Goal: Transaction & Acquisition: Purchase product/service

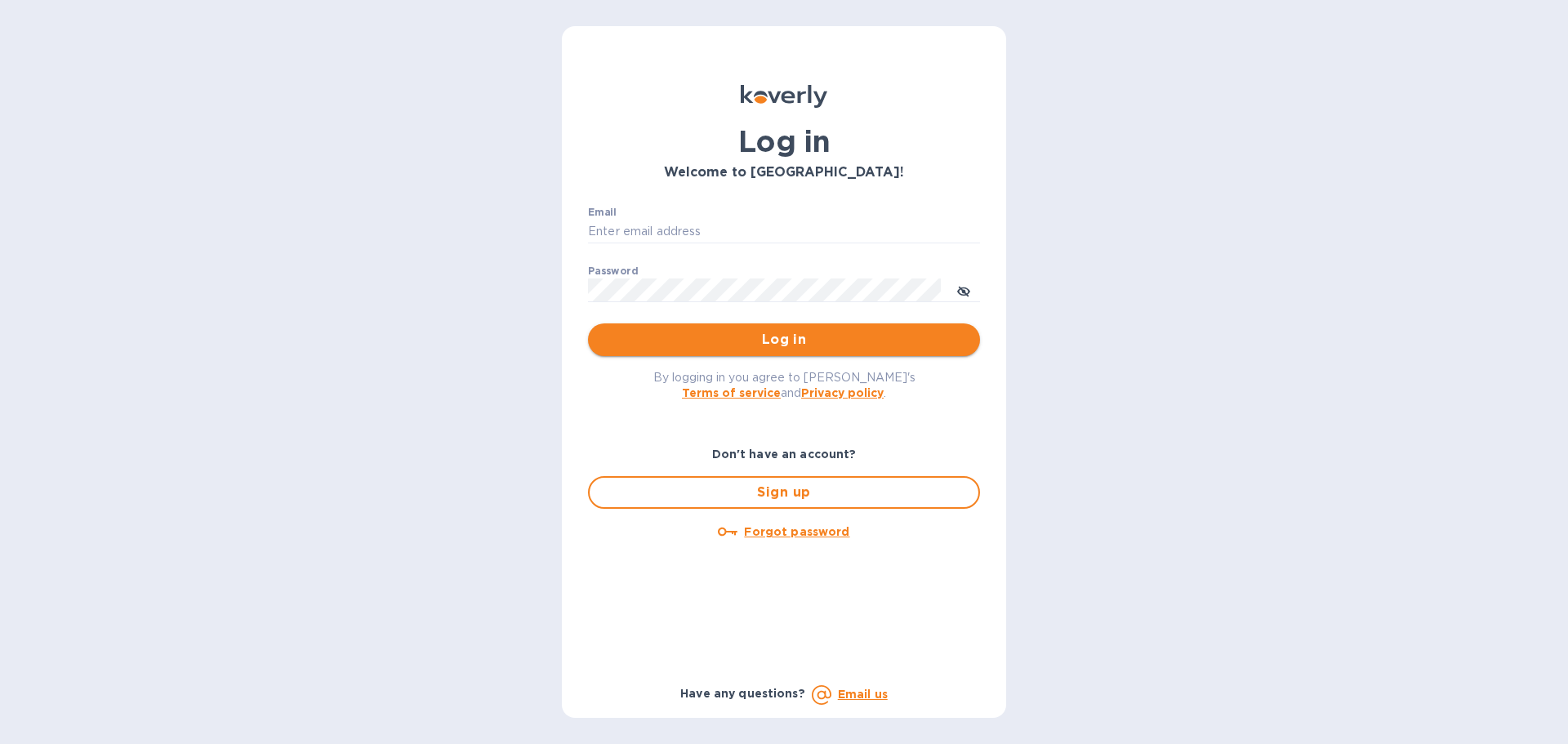
type input "cason@terresblancheswine.com"
click at [792, 348] on span "Log in" at bounding box center [784, 339] width 366 height 19
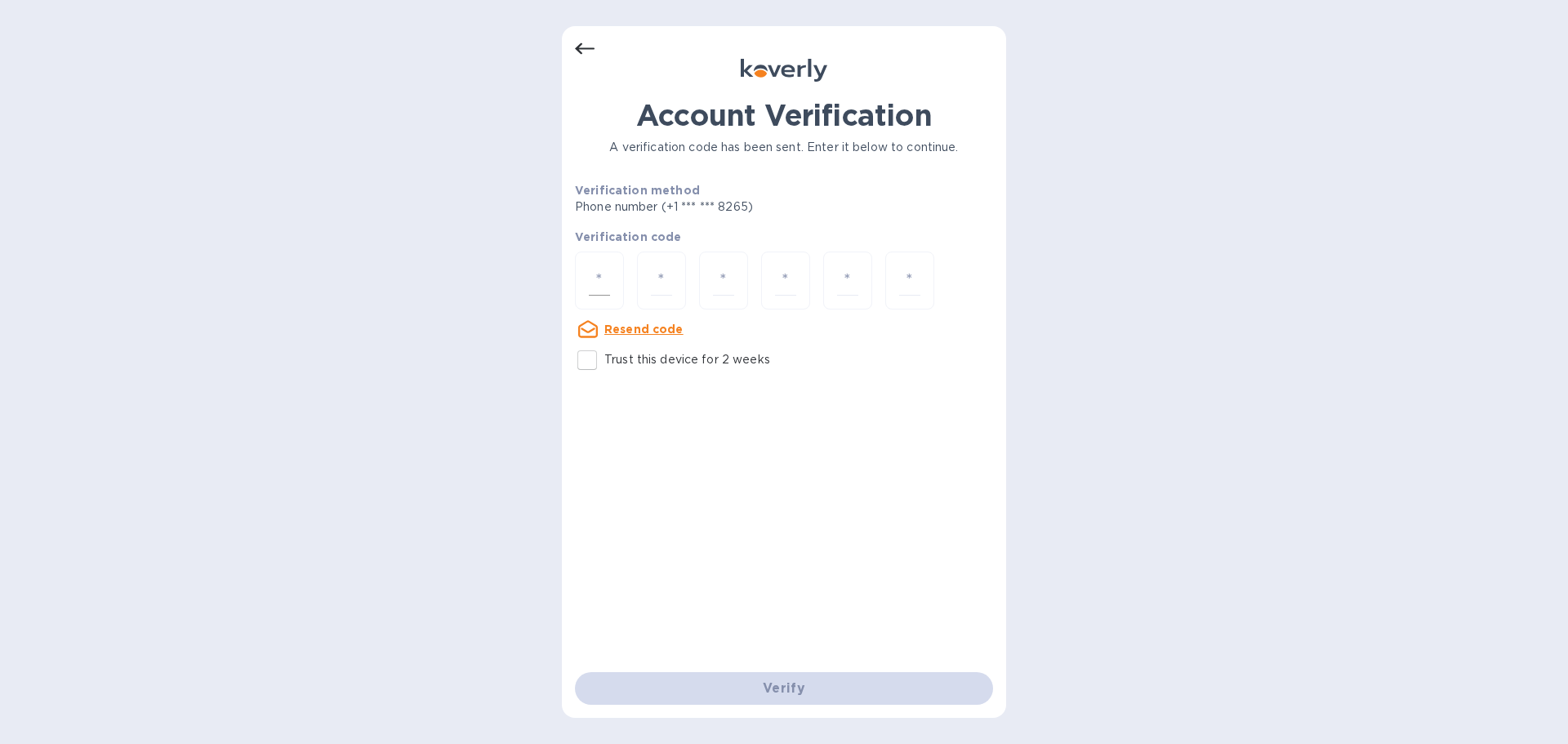
click at [595, 282] on input "number" at bounding box center [598, 280] width 21 height 30
type input "6"
type input "9"
type input "1"
type input "0"
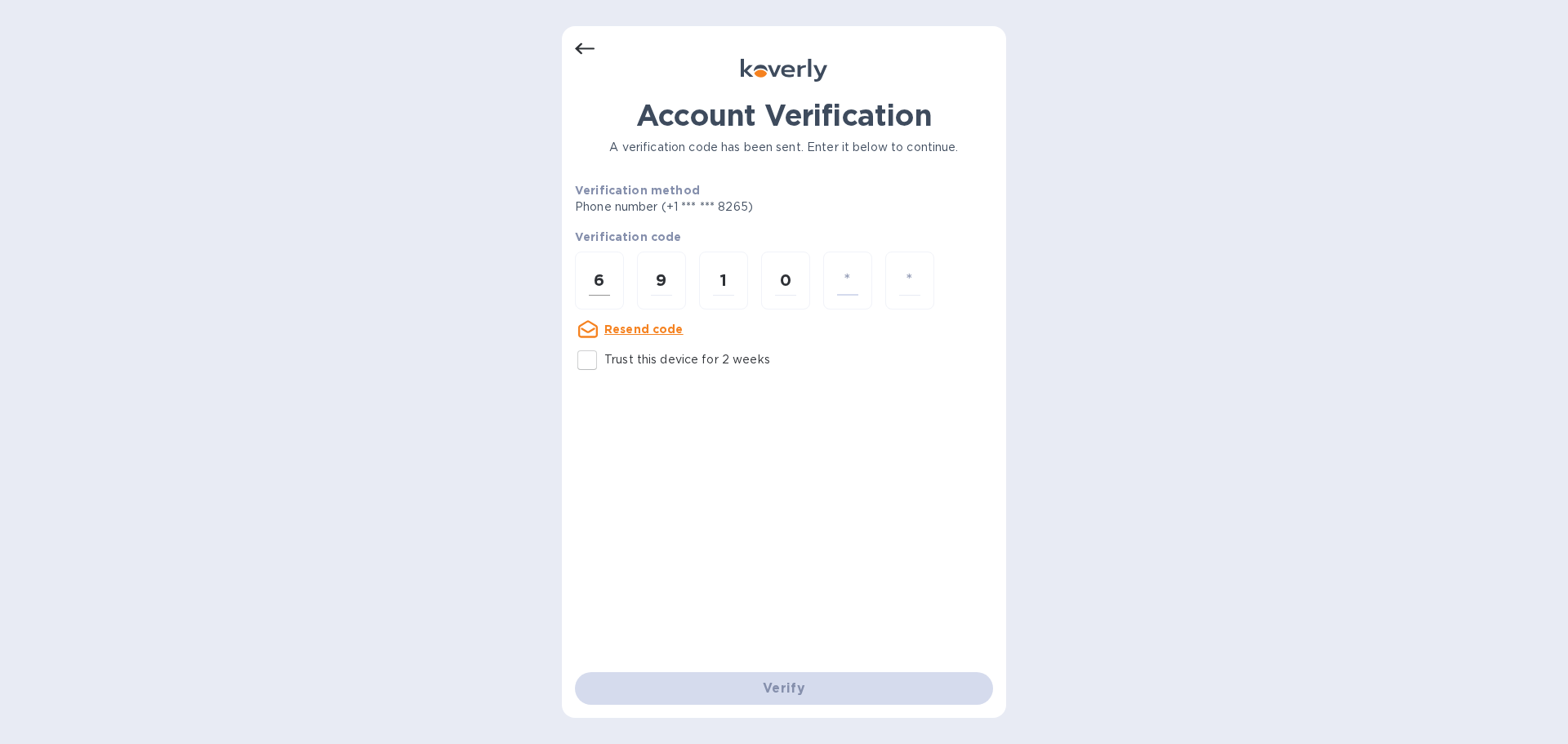
type input "4"
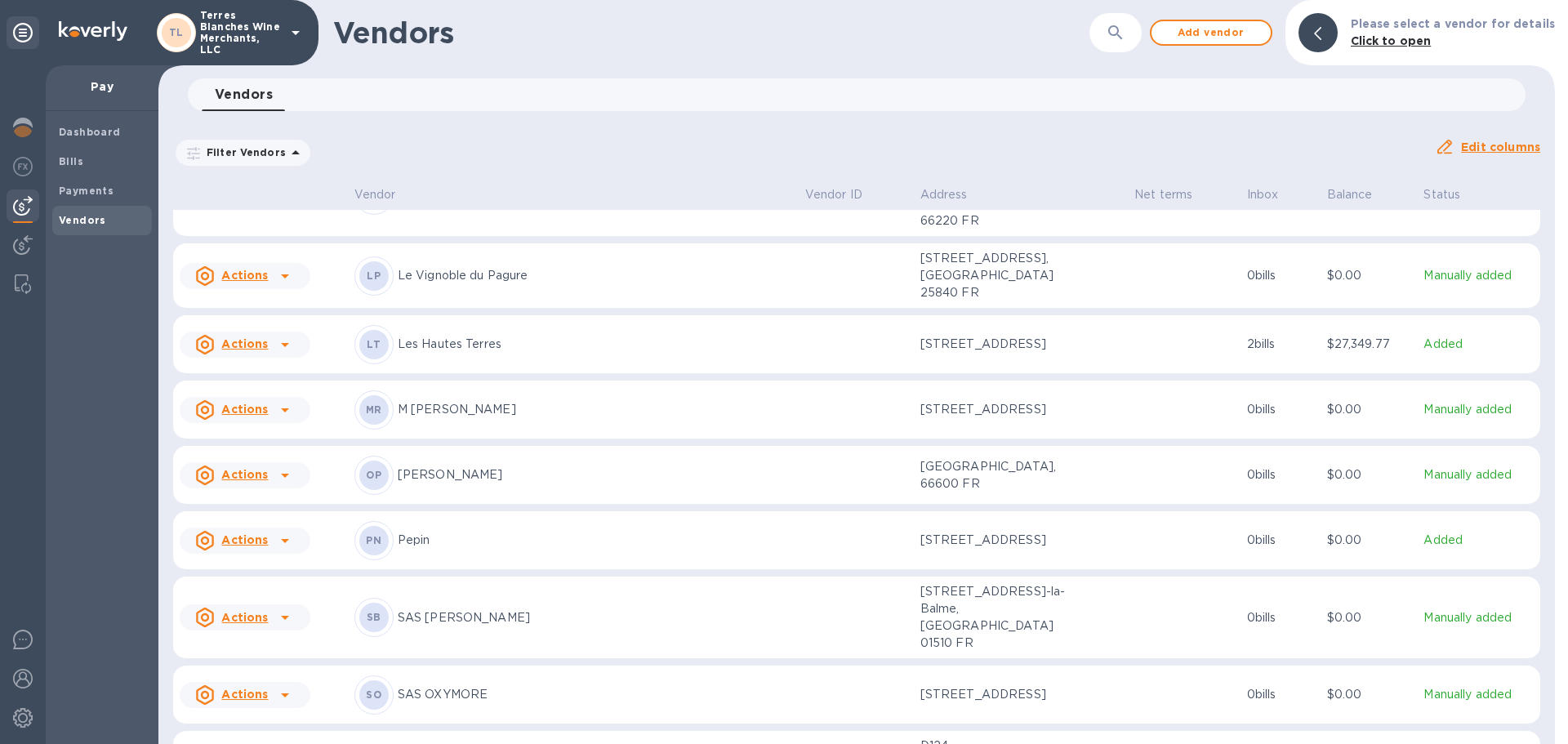
scroll to position [1355, 0]
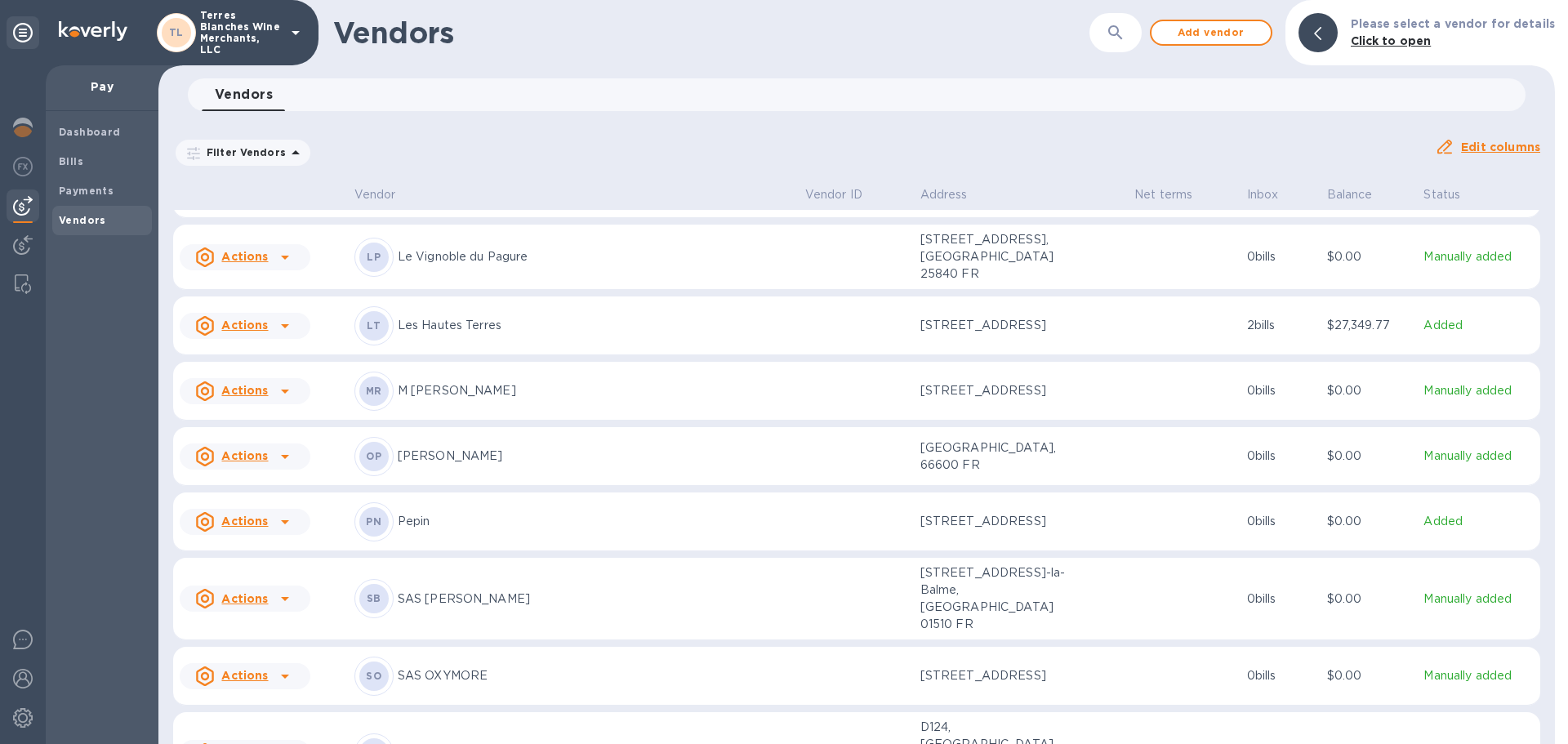
click at [505, 590] on p "SAS [PERSON_NAME]" at bounding box center [594, 598] width 395 height 17
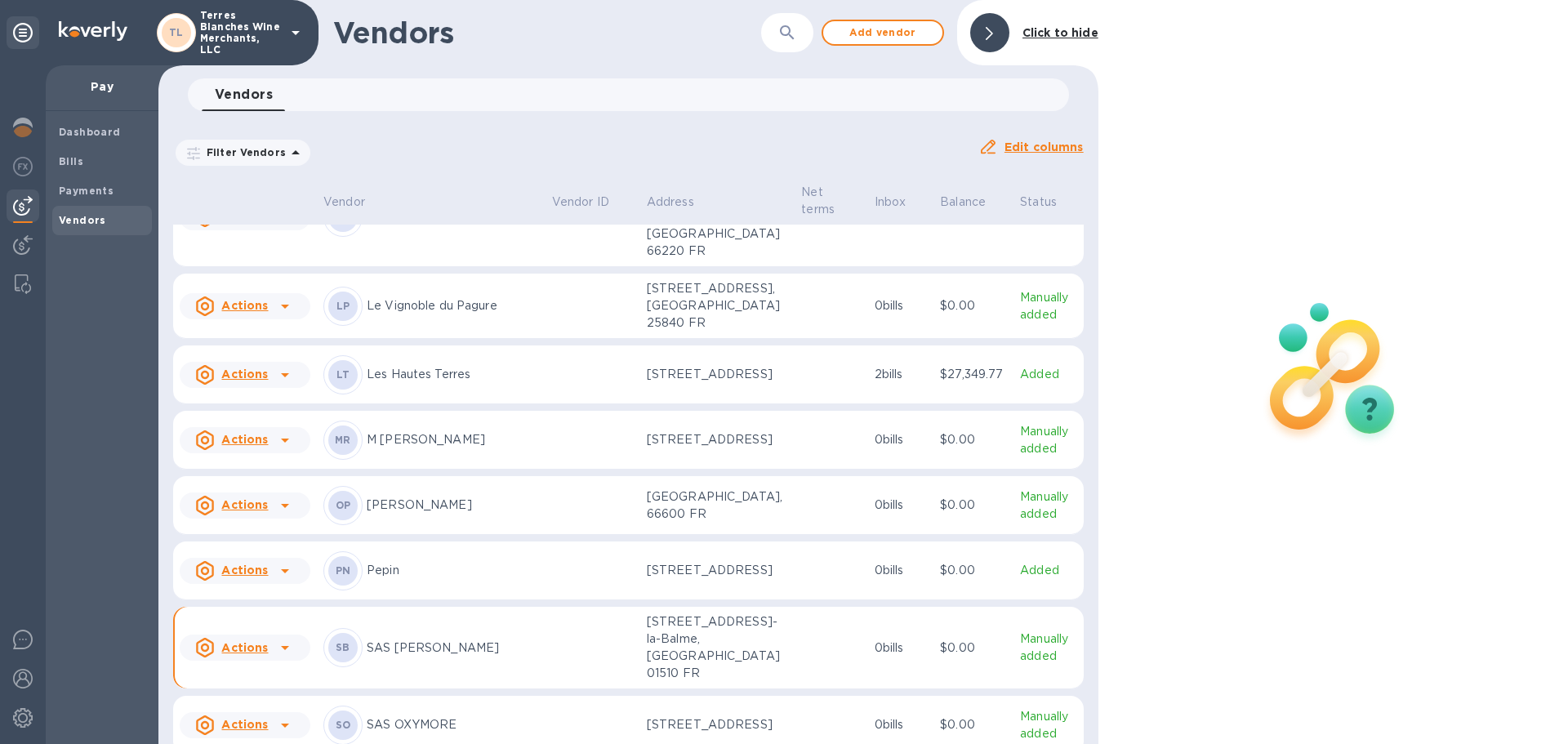
scroll to position [1593, 0]
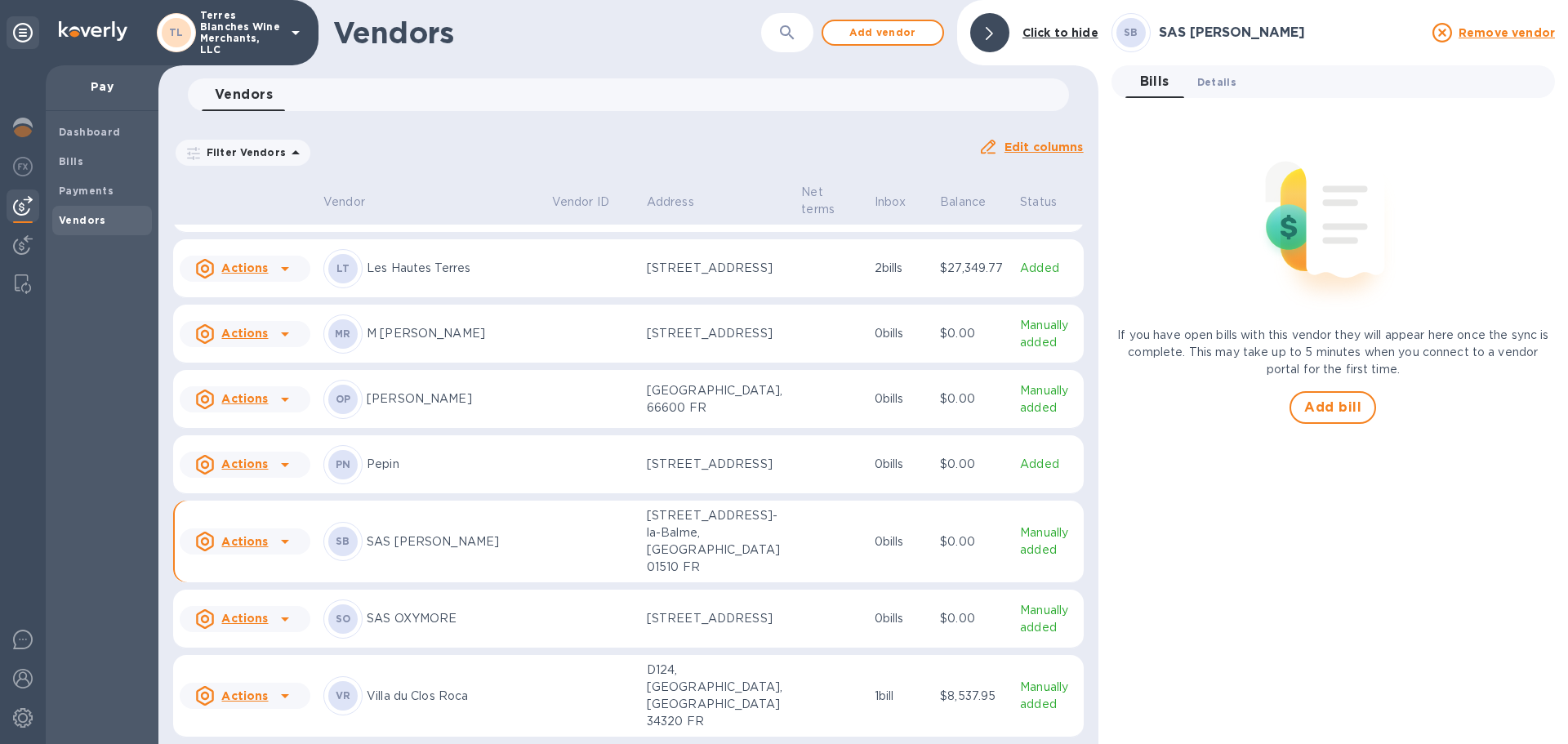
click at [1218, 73] on span "Details 0" at bounding box center [1216, 82] width 40 height 17
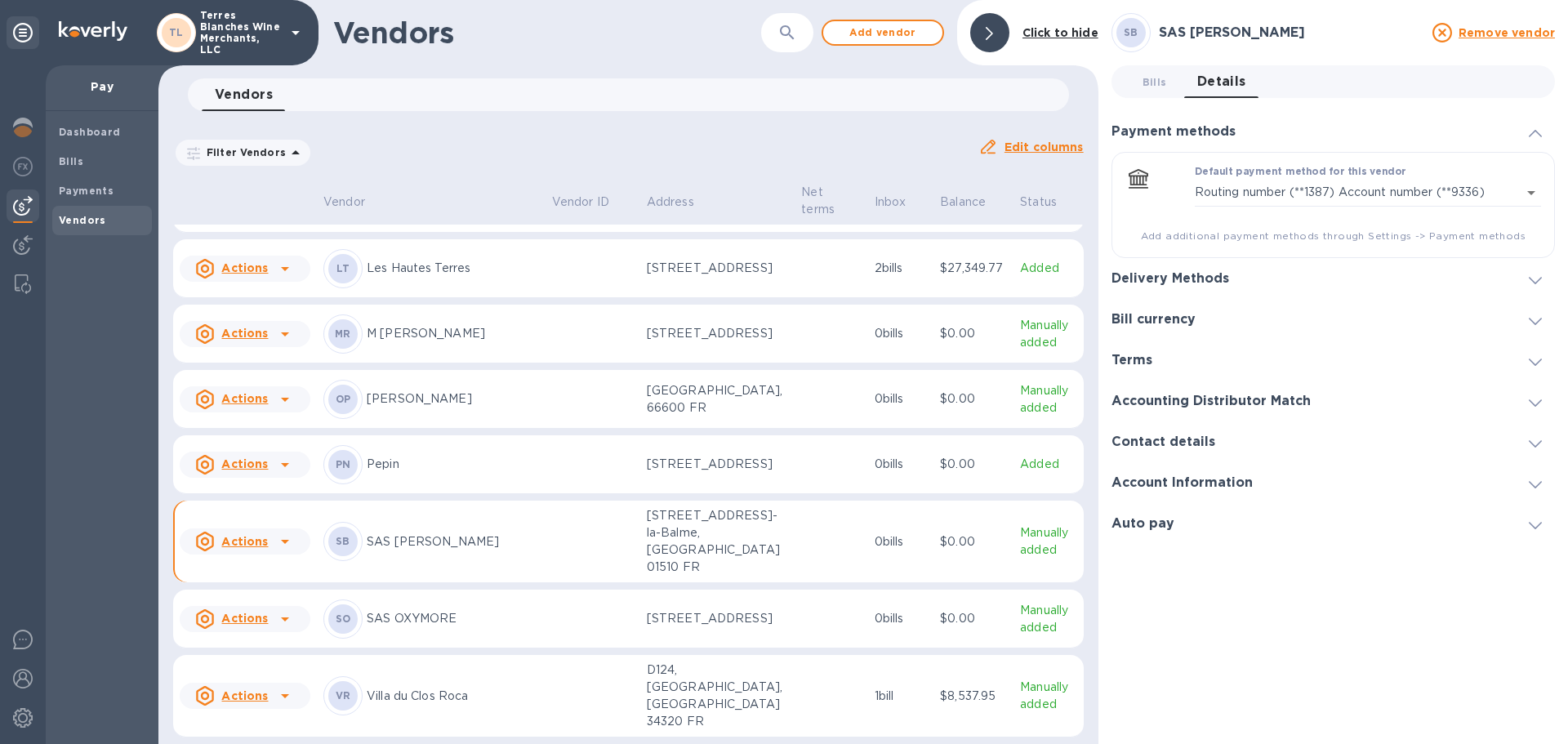
click at [1233, 284] on div "Delivery Methods" at bounding box center [1176, 279] width 130 height 15
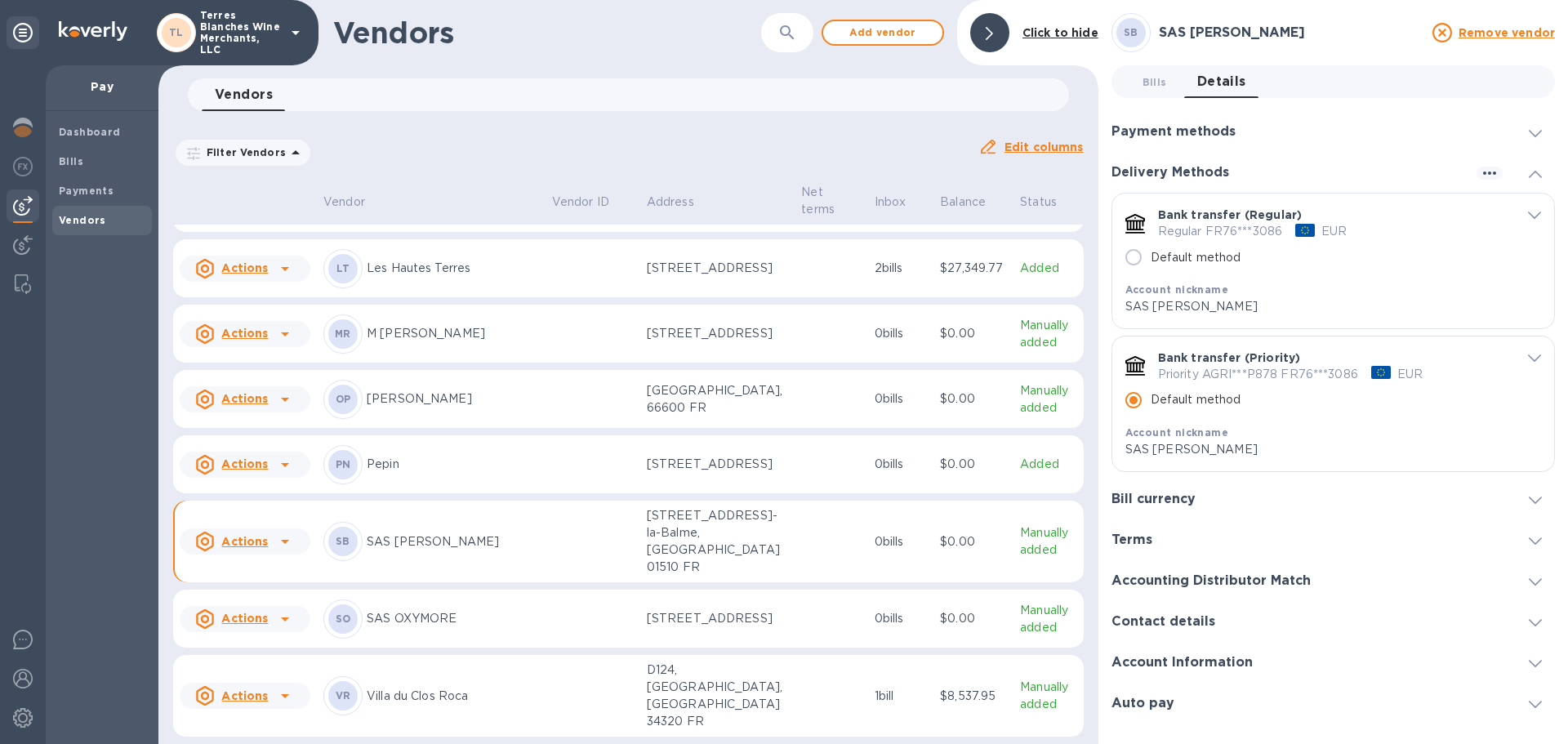
click at [1320, 501] on div "Bill currency" at bounding box center [1332, 498] width 444 height 41
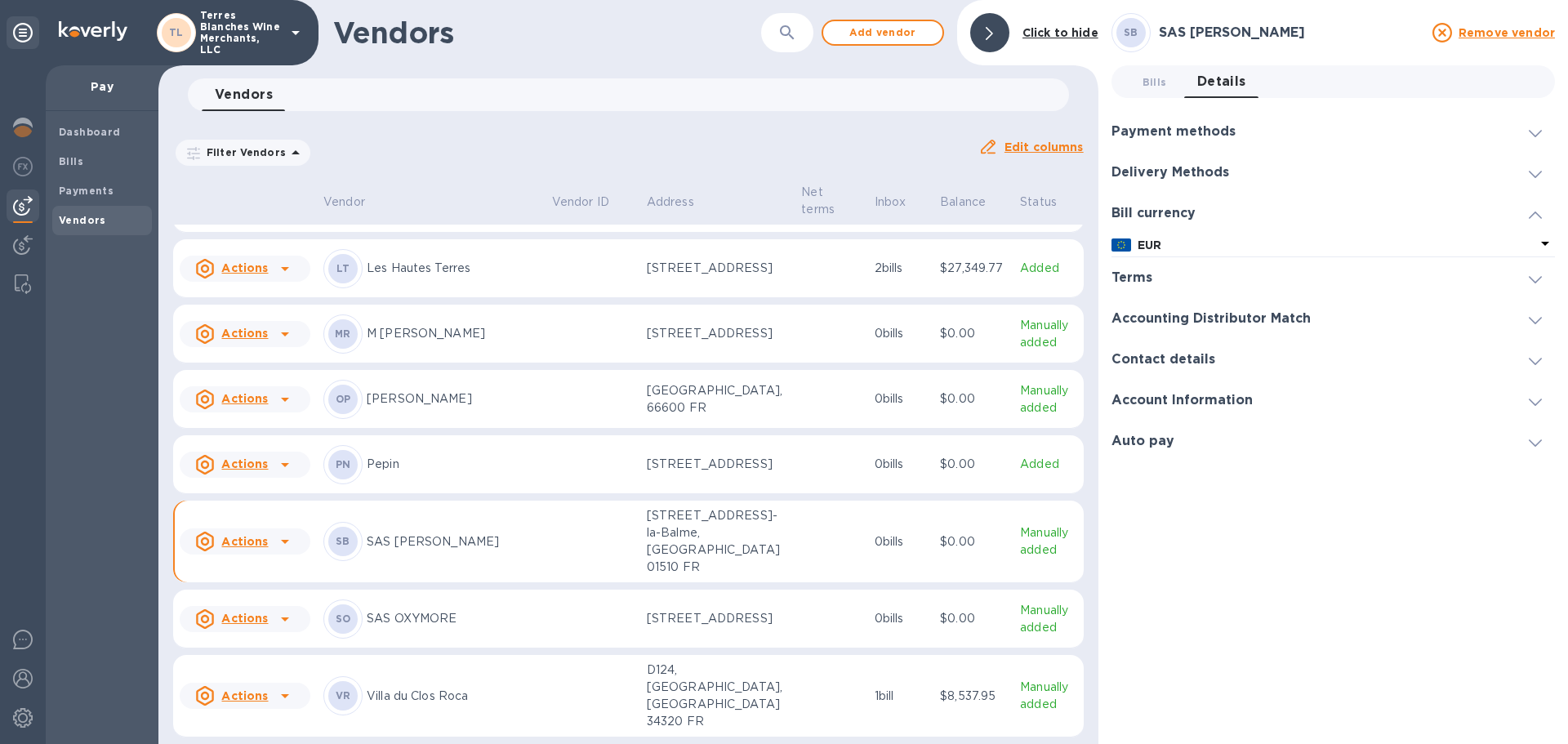
click at [1239, 140] on div "Payment methods" at bounding box center [1332, 131] width 444 height 41
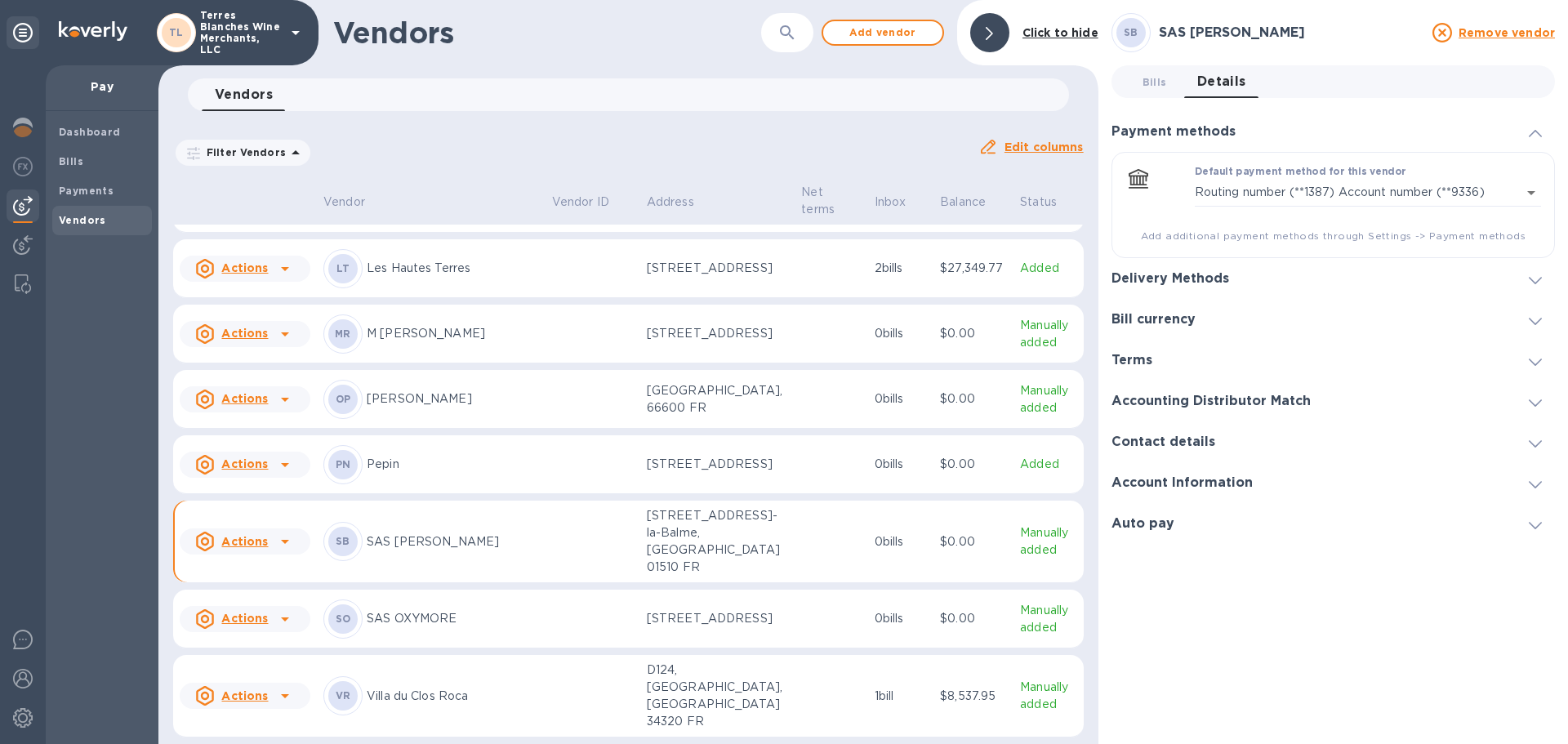
click at [1530, 279] on icon at bounding box center [1535, 280] width 13 height 8
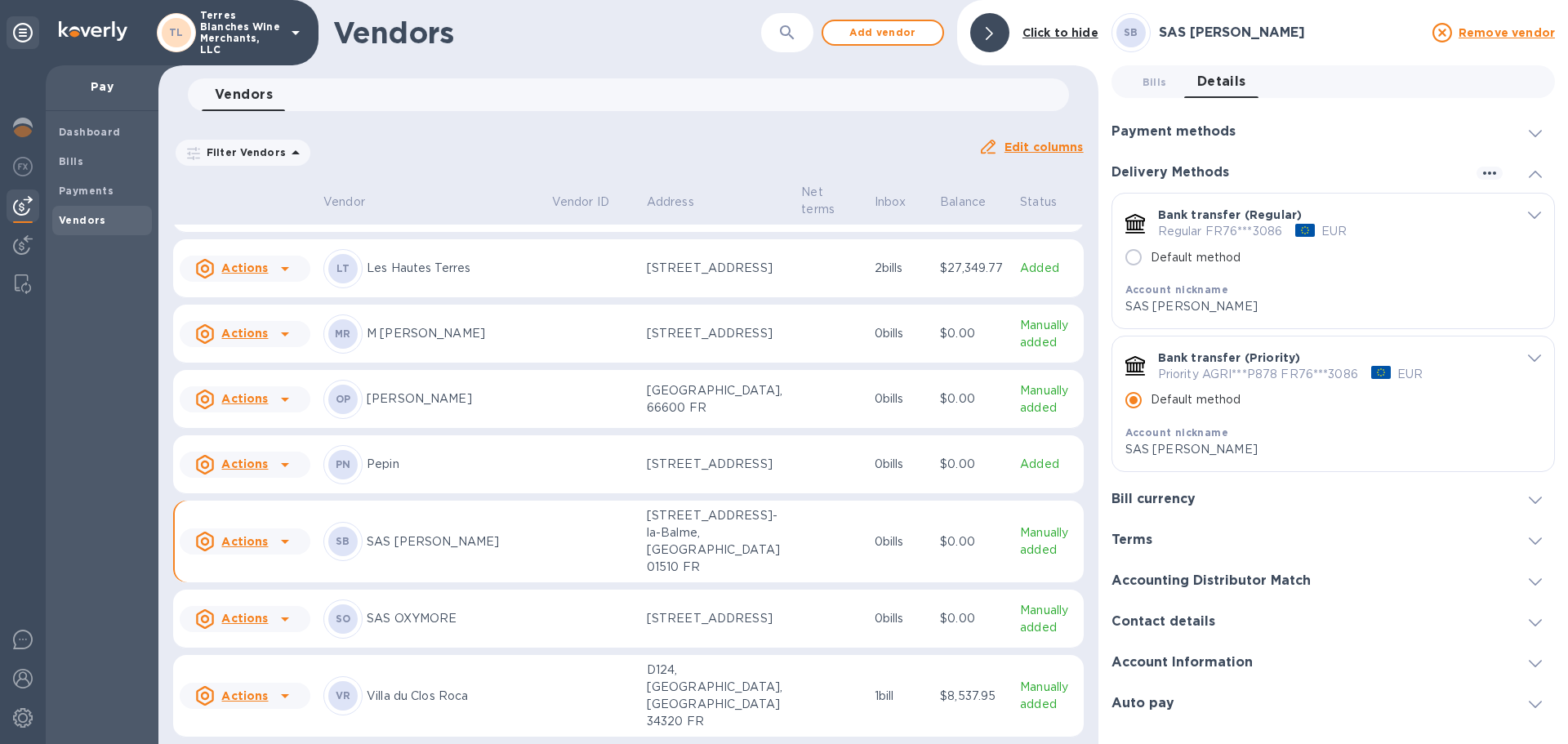
click at [1530, 361] on icon "default-method" at bounding box center [1534, 358] width 13 height 8
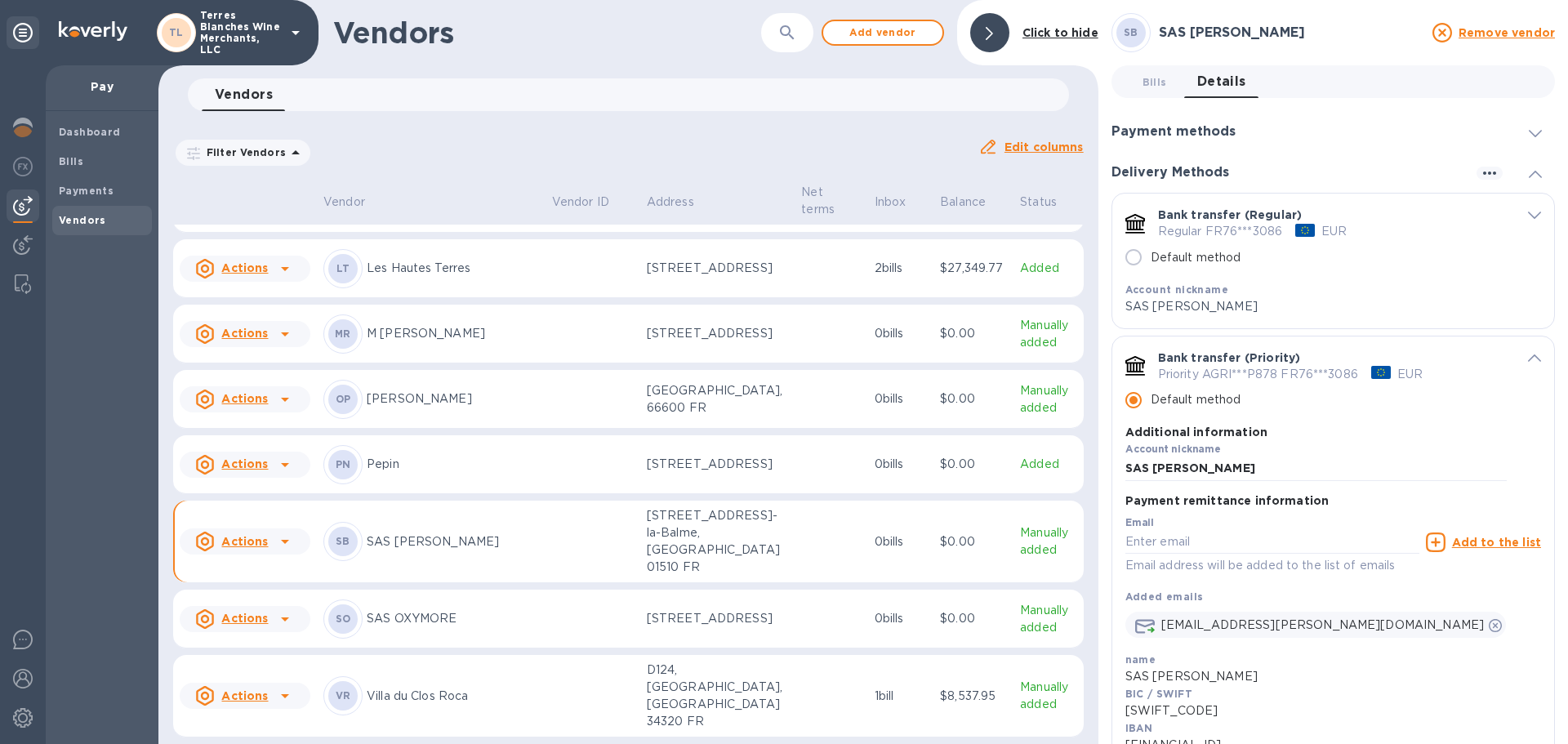
click at [1530, 361] on icon "default-method" at bounding box center [1534, 358] width 13 height 8
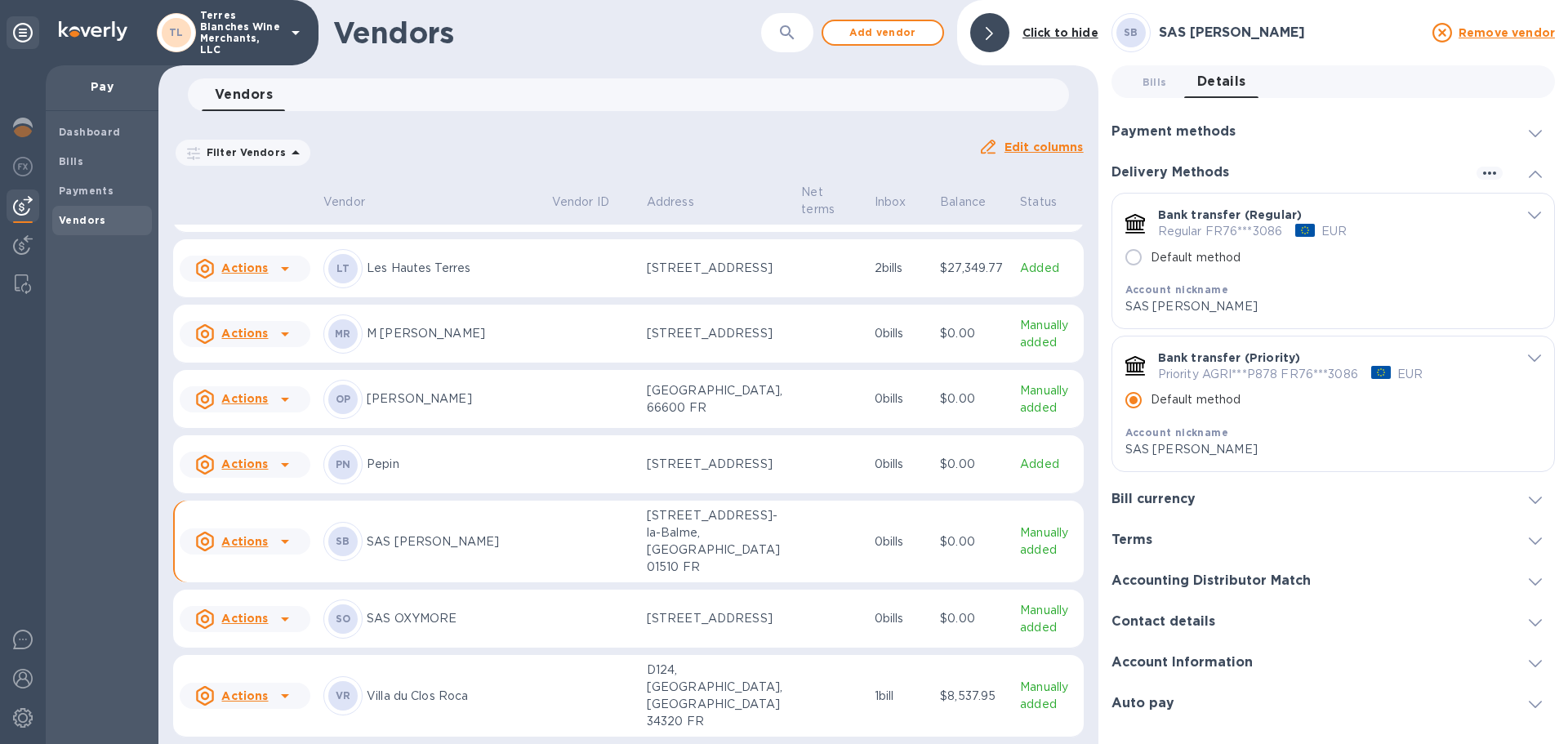
click at [1530, 361] on icon "default-method" at bounding box center [1534, 358] width 13 height 8
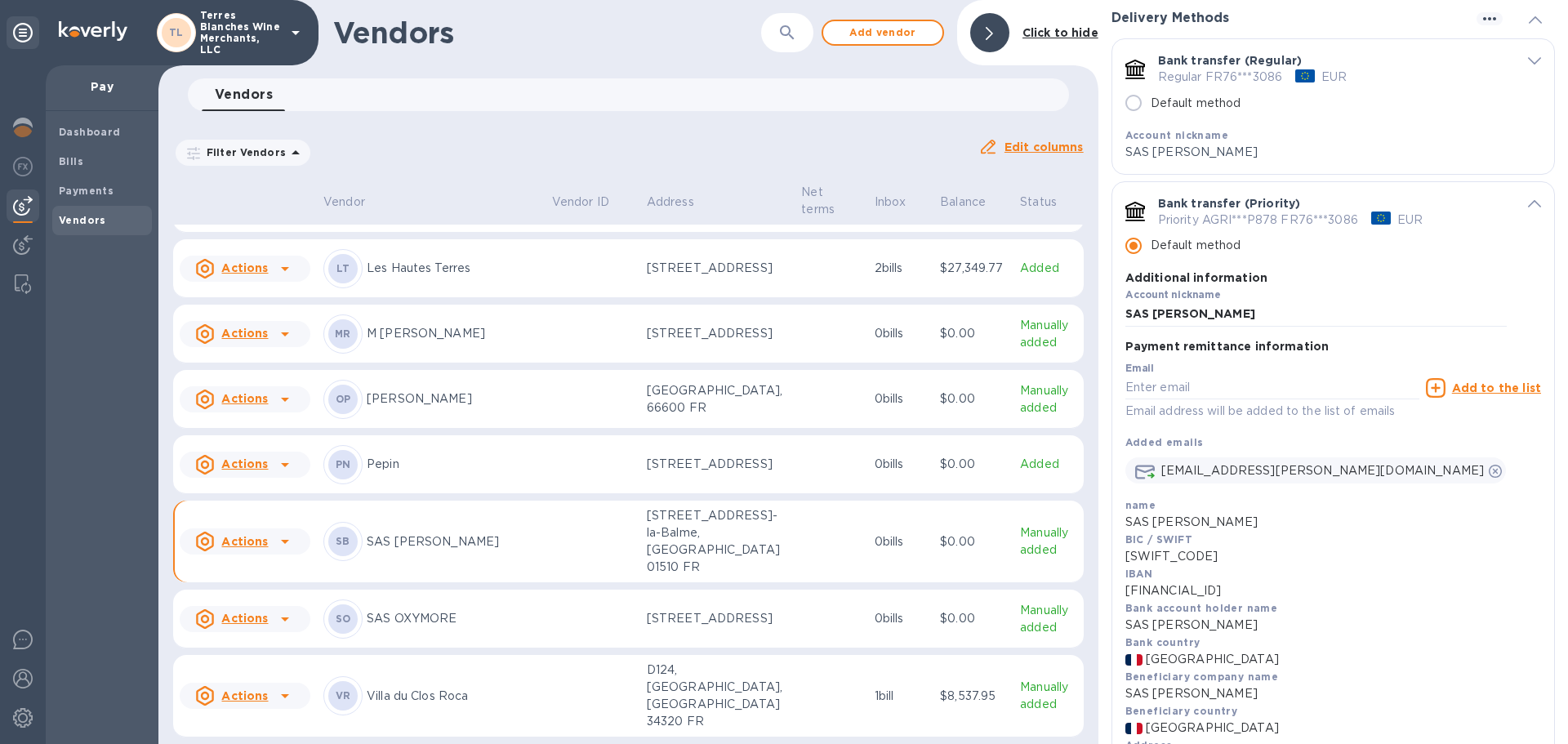
scroll to position [163, 0]
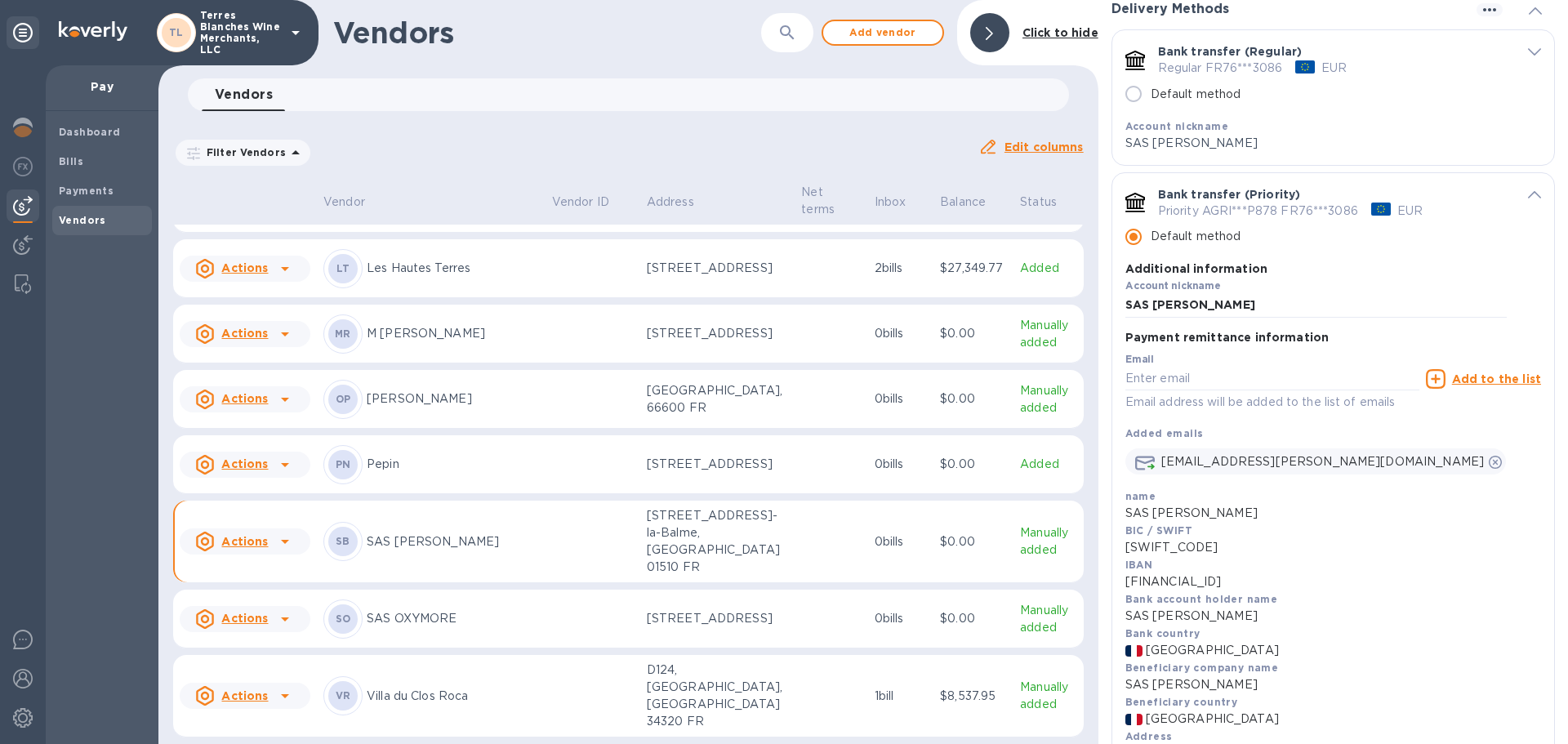
click at [279, 551] on icon at bounding box center [284, 541] width 19 height 19
click at [257, 668] on b "Add new bill" at bounding box center [263, 671] width 76 height 13
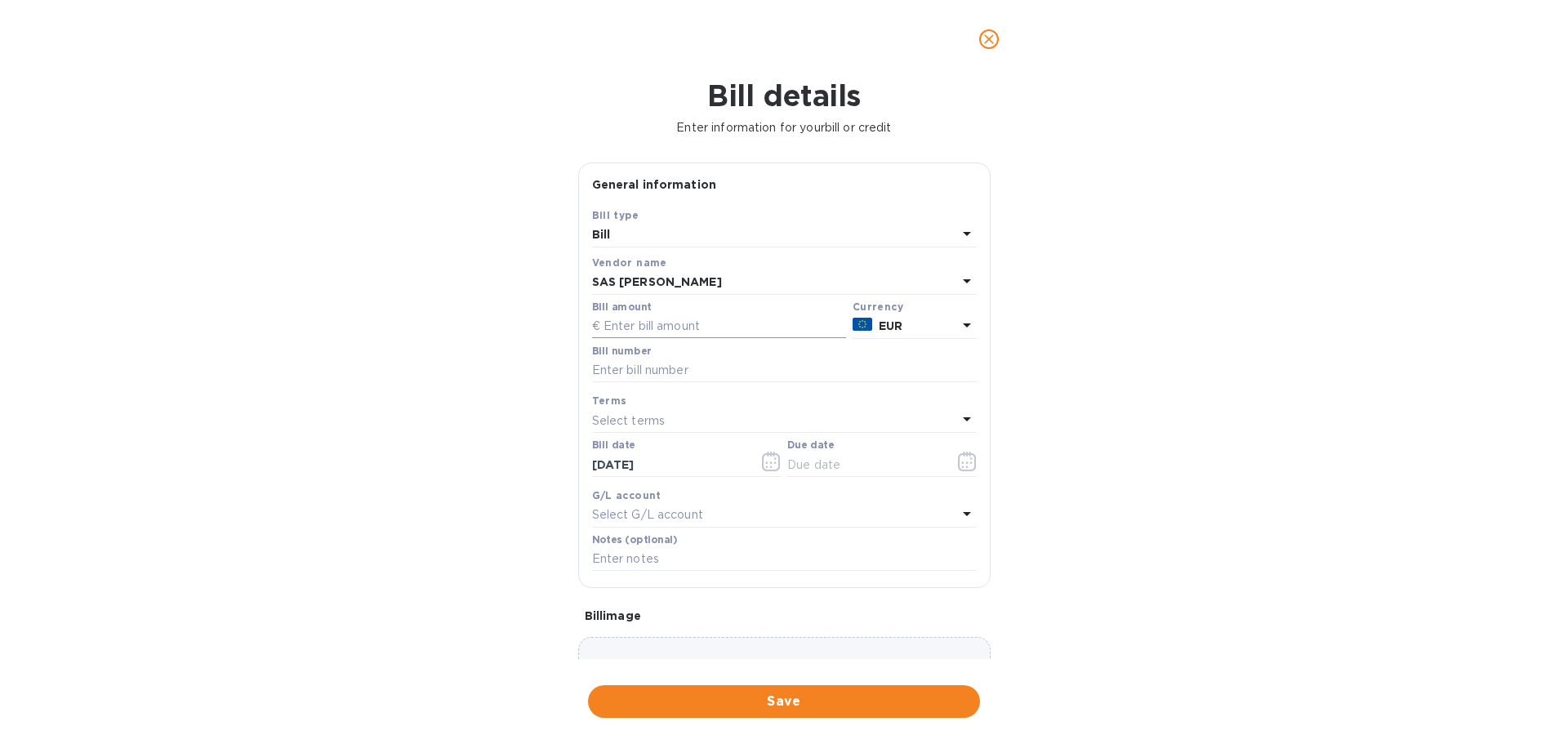
click at [635, 329] on input "text" at bounding box center [719, 326] width 254 height 24
type input "15,216.55"
click at [693, 369] on input "text" at bounding box center [784, 370] width 385 height 24
type input "FAC00000179"
click at [764, 460] on icon "button" at bounding box center [771, 460] width 19 height 19
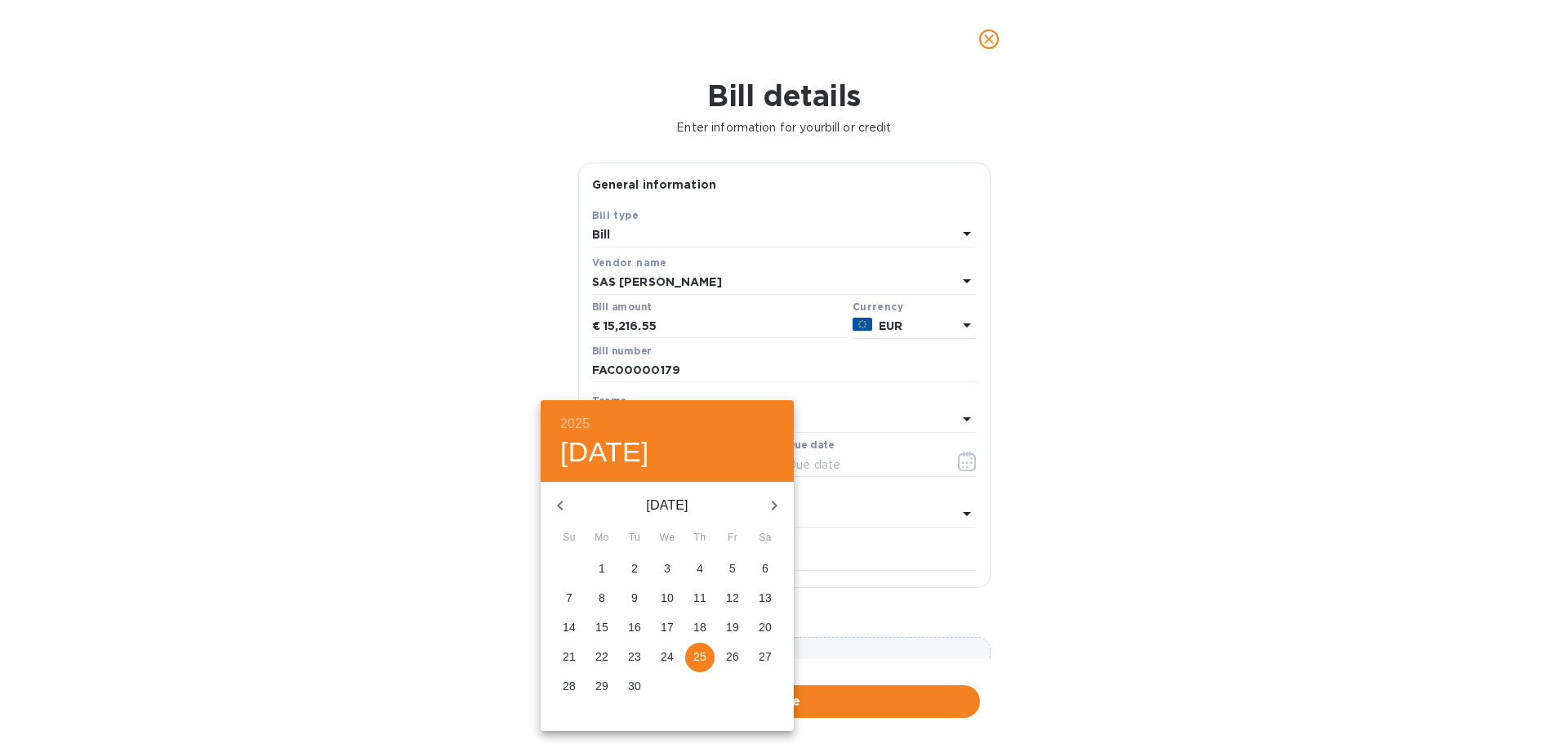
click at [553, 503] on icon "button" at bounding box center [560, 505] width 19 height 19
click at [696, 594] on p "7" at bounding box center [699, 597] width 7 height 16
type input "[DATE]"
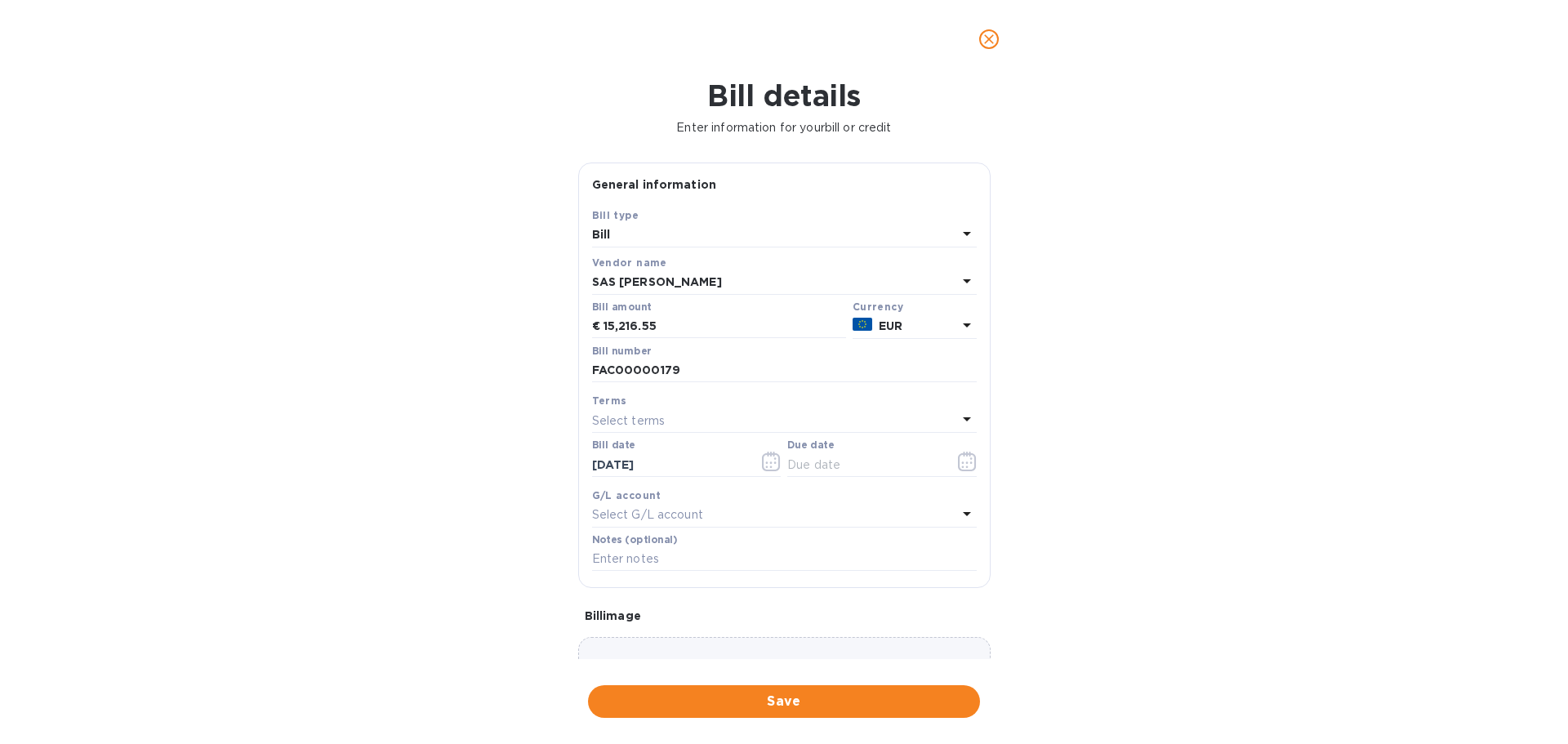
click at [744, 420] on div "Select terms" at bounding box center [774, 420] width 365 height 23
click at [644, 633] on p "Net 90" at bounding box center [778, 635] width 345 height 17
type input "[DATE]"
click at [434, 537] on div "Bill details Enter information for your bill or credit General information Save…" at bounding box center [784, 411] width 1568 height 666
click at [792, 699] on span "Save" at bounding box center [784, 701] width 366 height 19
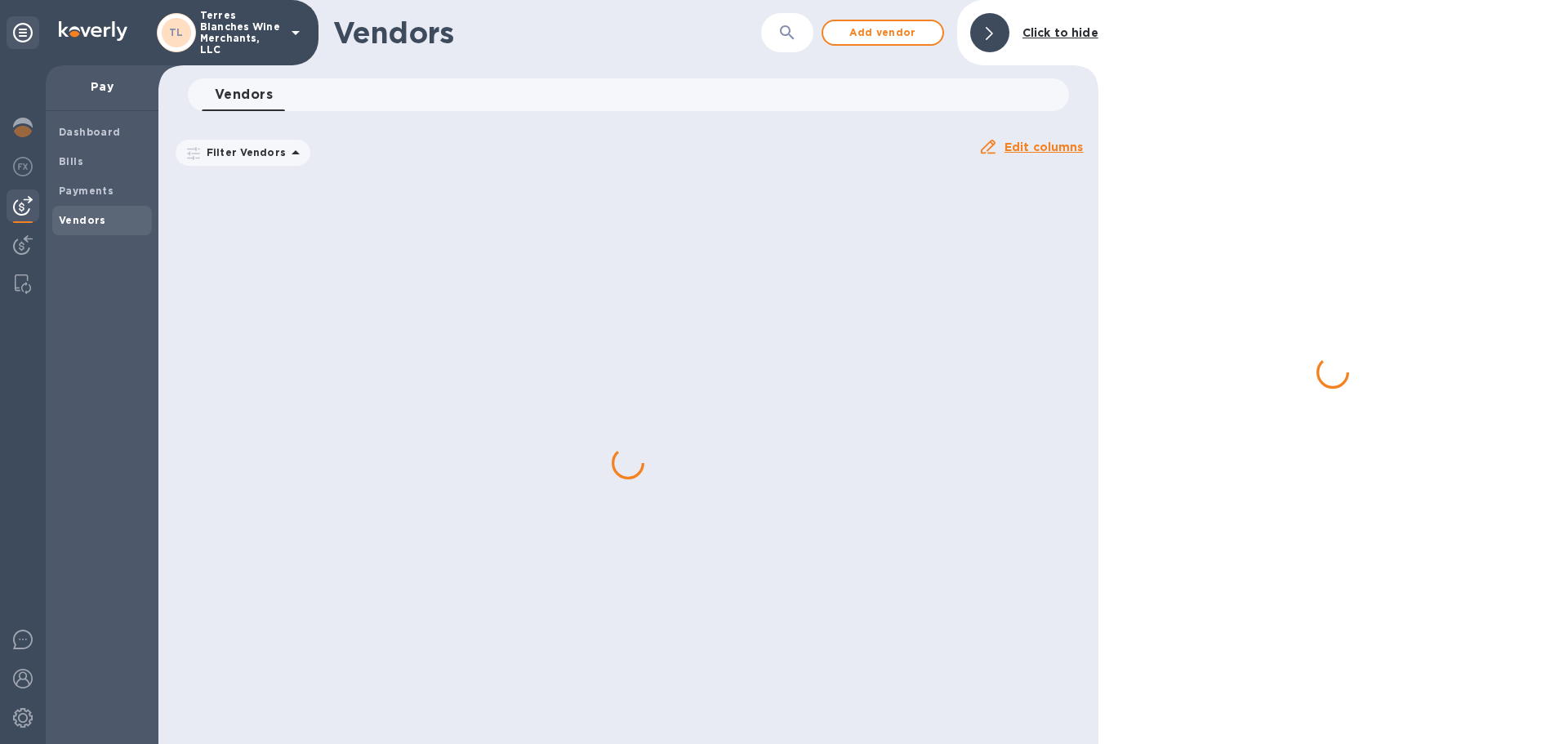
scroll to position [0, 0]
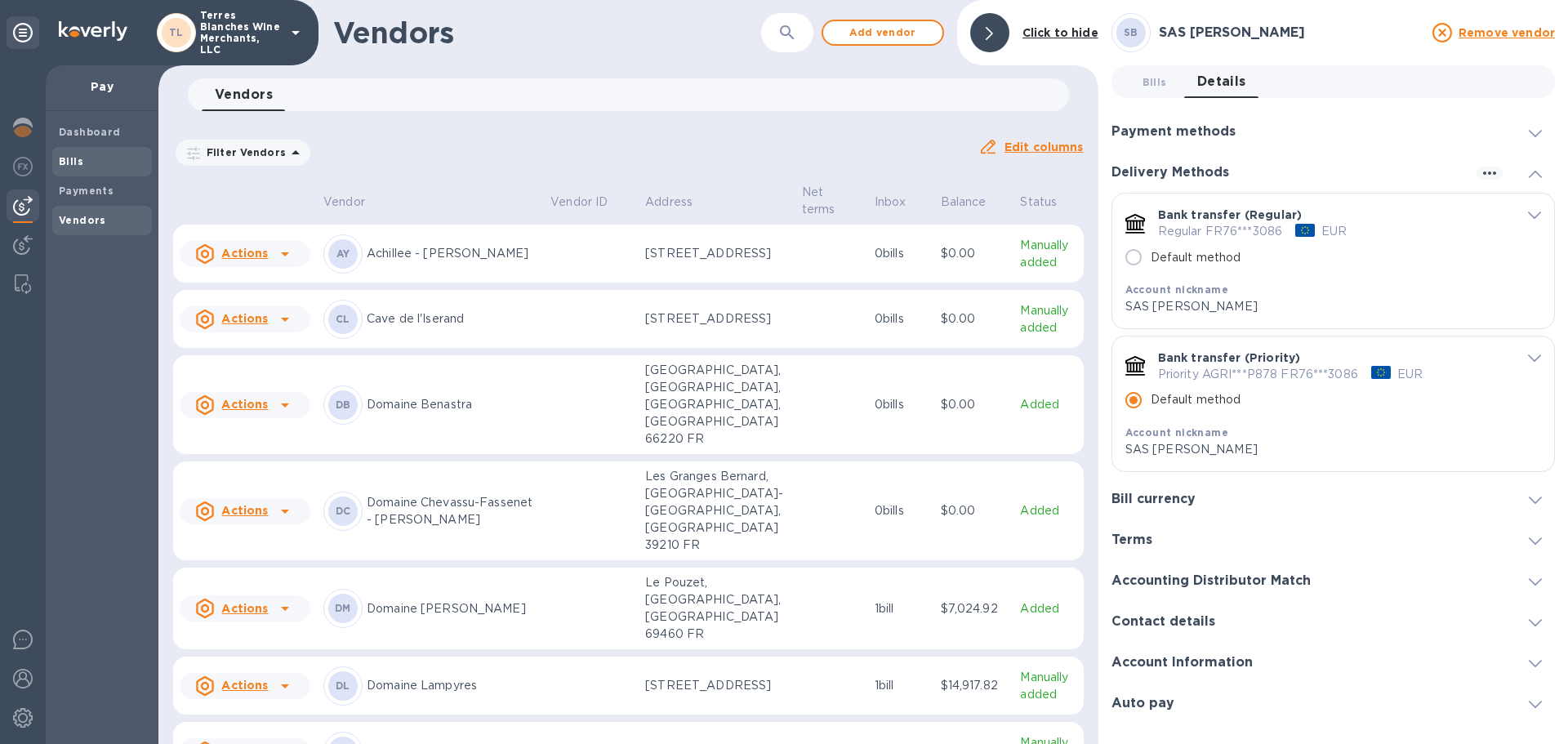
click at [78, 161] on b "Bills" at bounding box center [71, 161] width 24 height 13
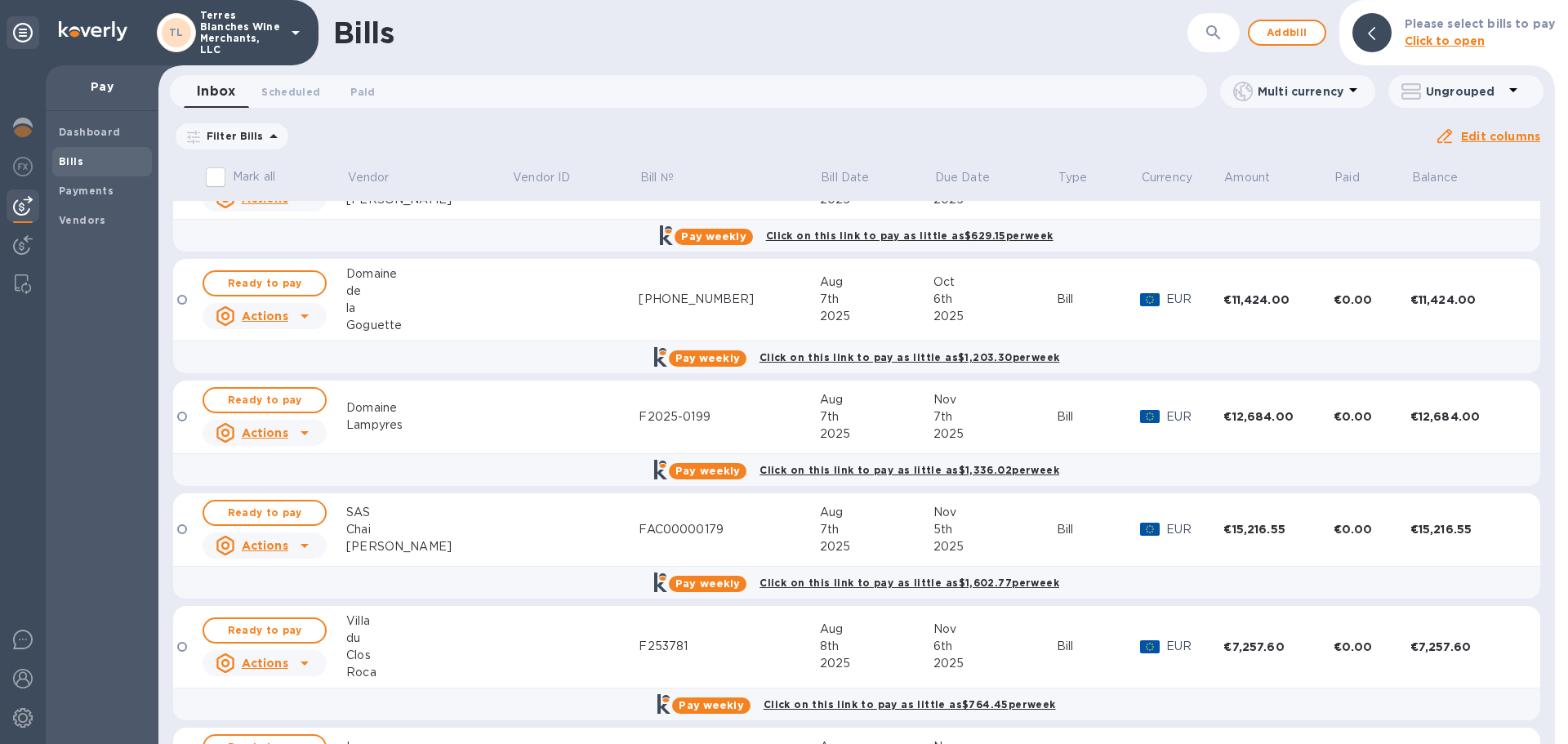
scroll to position [408, 0]
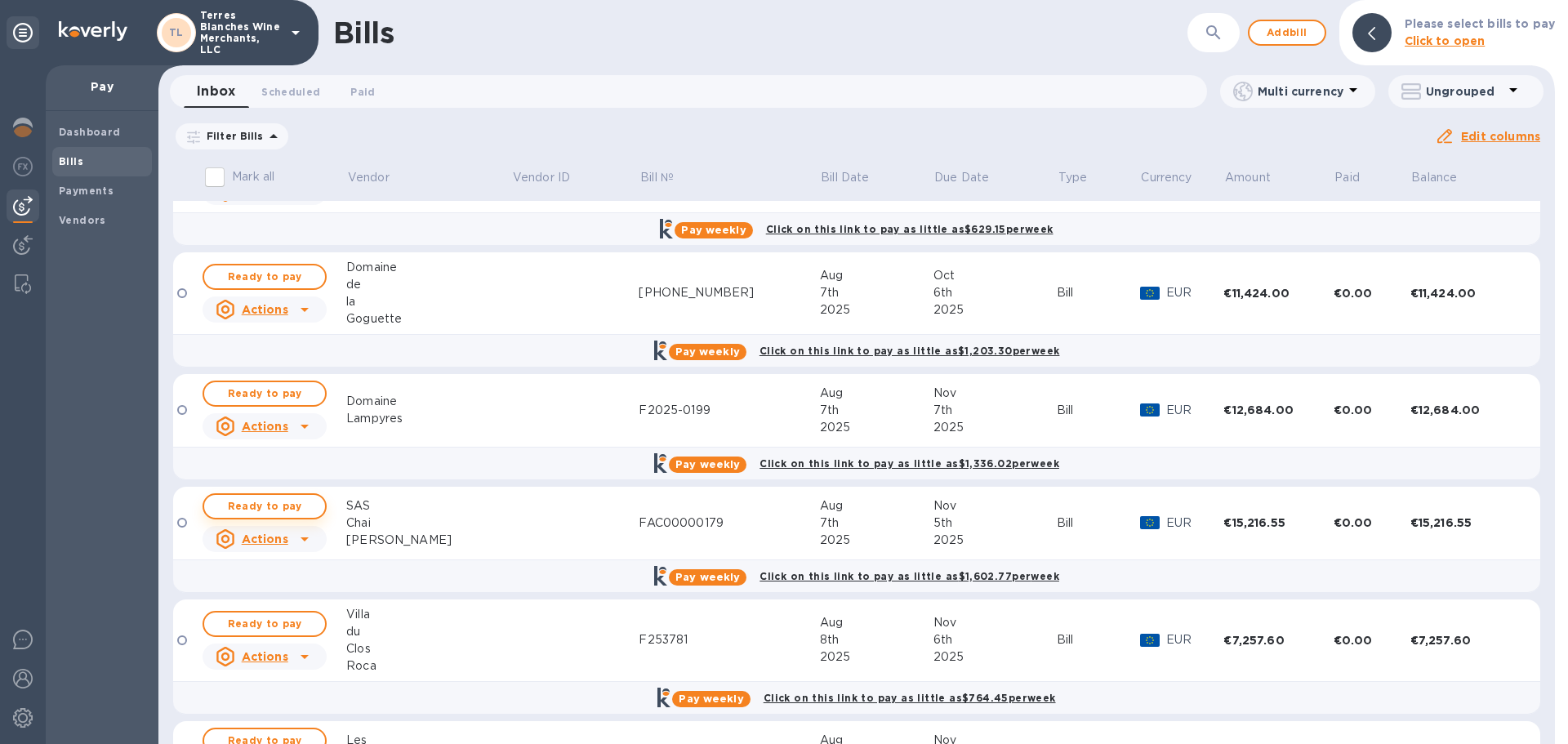
click at [287, 508] on span "Ready to pay" at bounding box center [264, 506] width 95 height 19
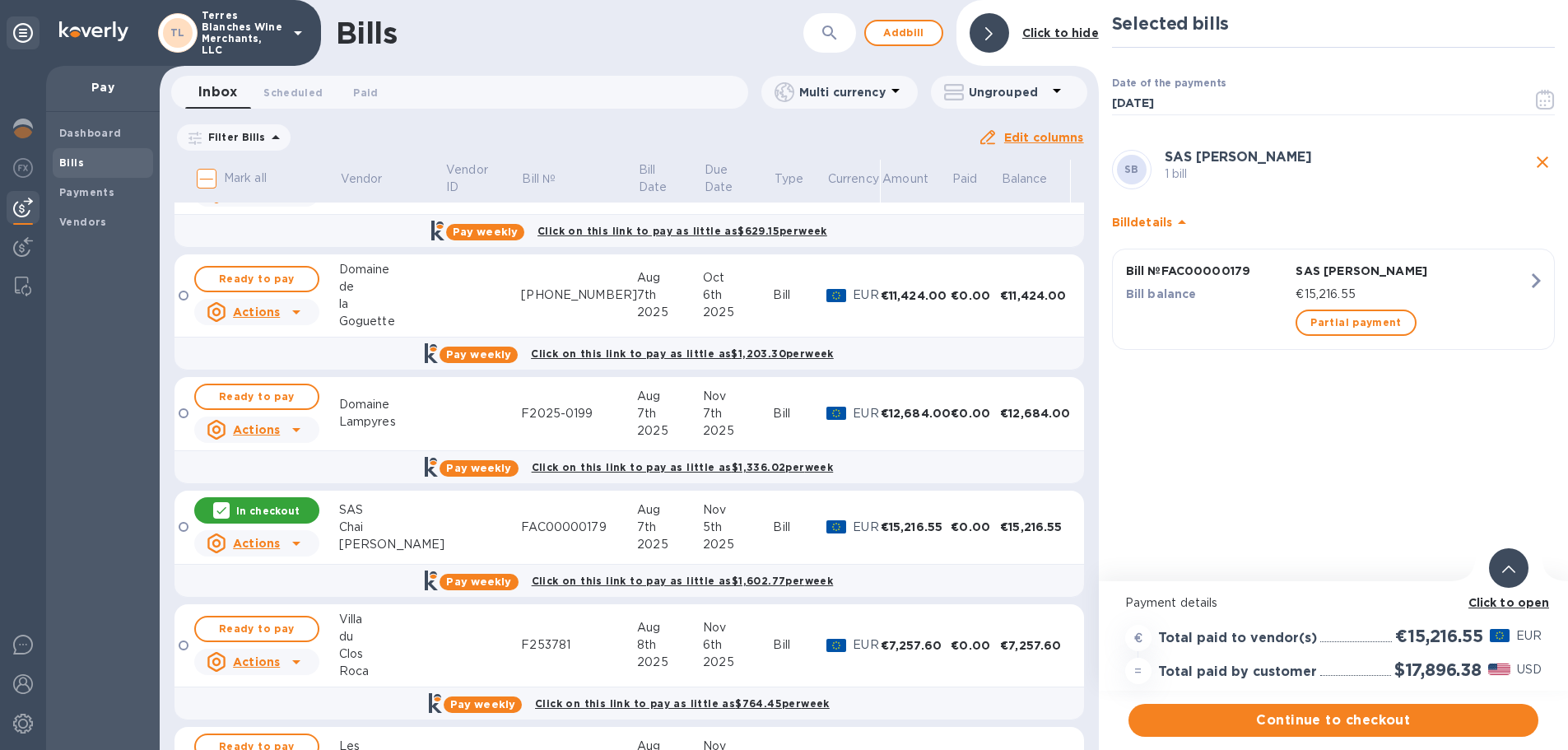
click at [1537, 599] on b "Click to open" at bounding box center [1509, 602] width 81 height 14
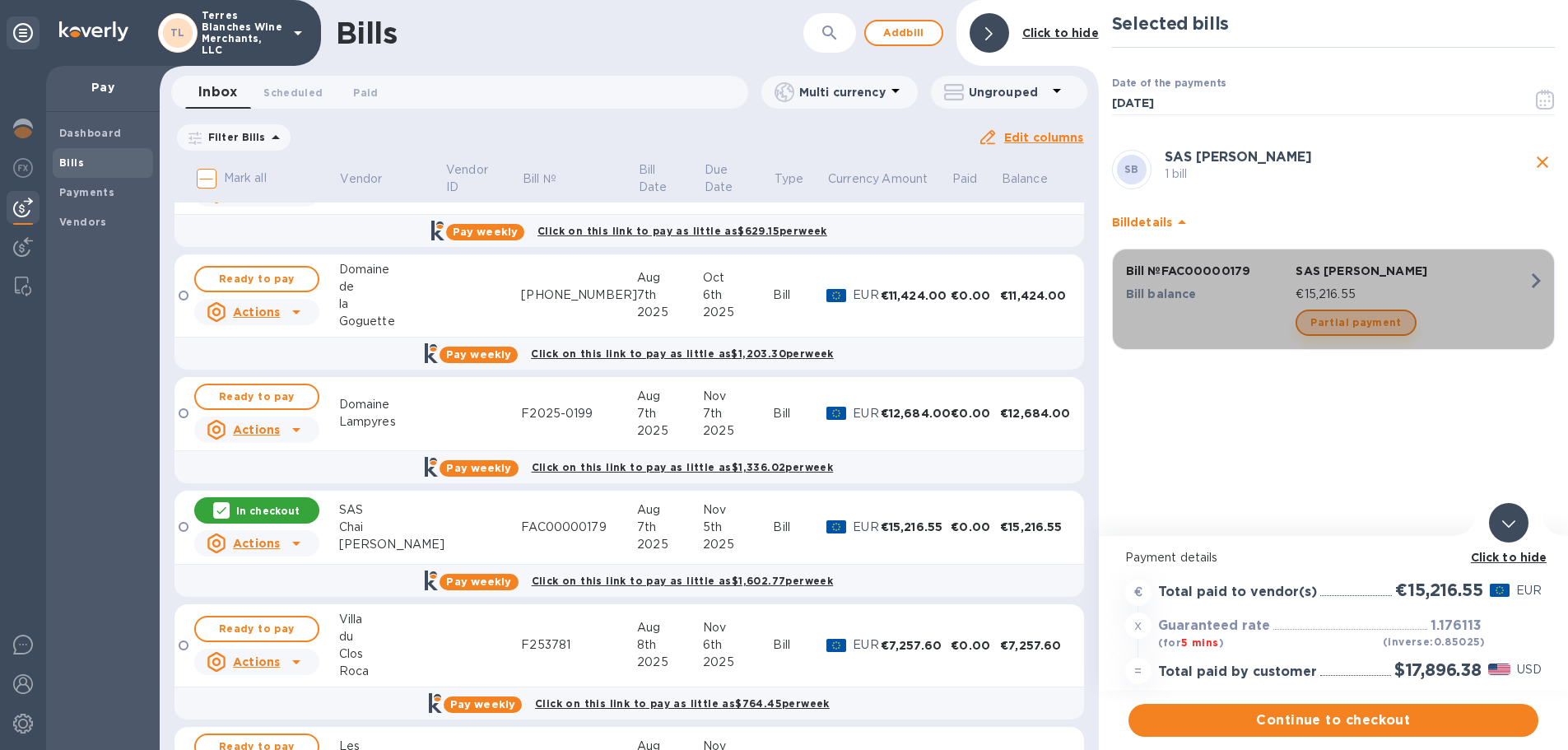
click at [1374, 314] on span "Partial payment" at bounding box center [1355, 322] width 91 height 20
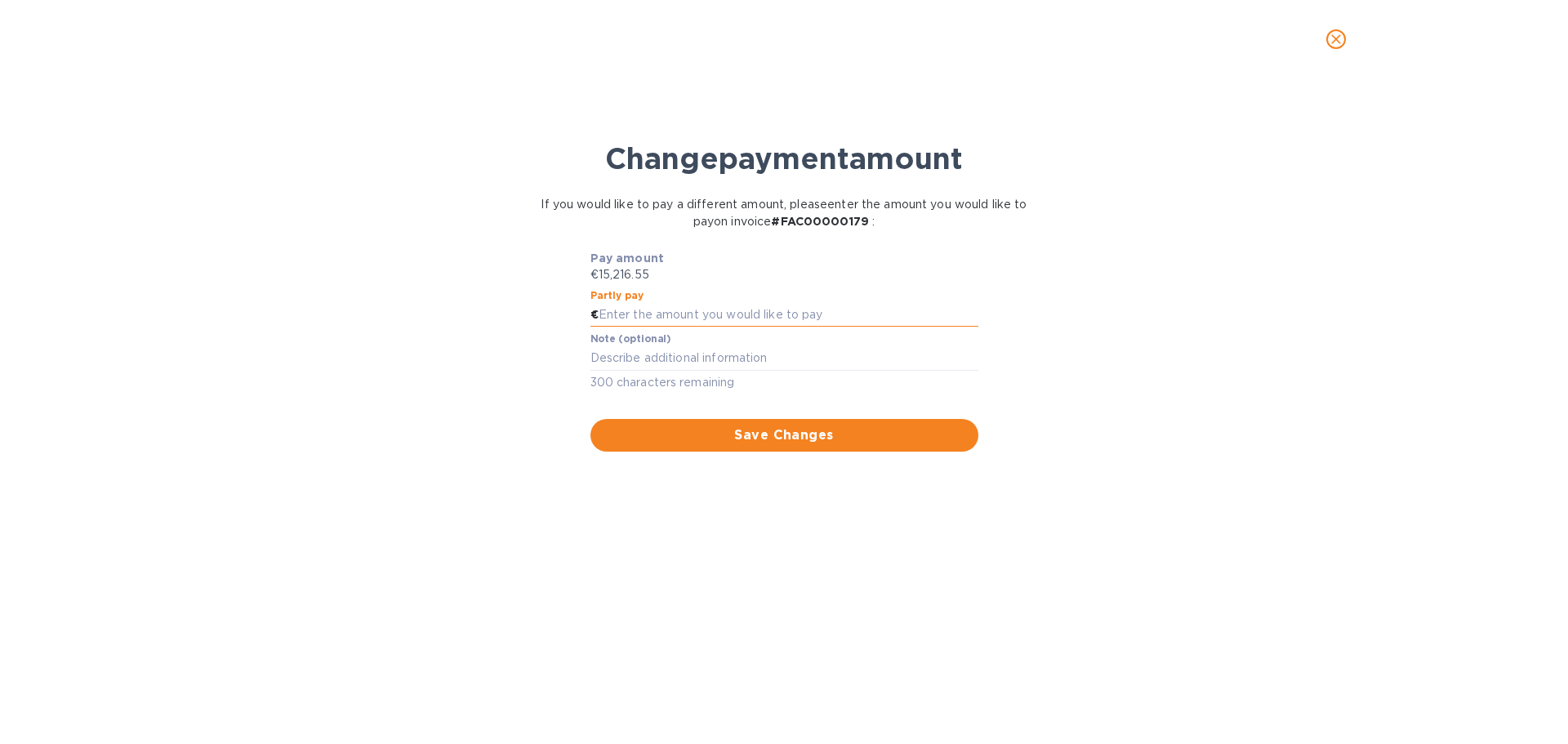
click at [636, 309] on input "text" at bounding box center [788, 315] width 380 height 24
type input "7,608"
click at [383, 412] on div "Change payment amount If you would like to pay a different amount, please enter…" at bounding box center [784, 418] width 1542 height 651
click at [756, 438] on span "Save Changes" at bounding box center [784, 434] width 362 height 19
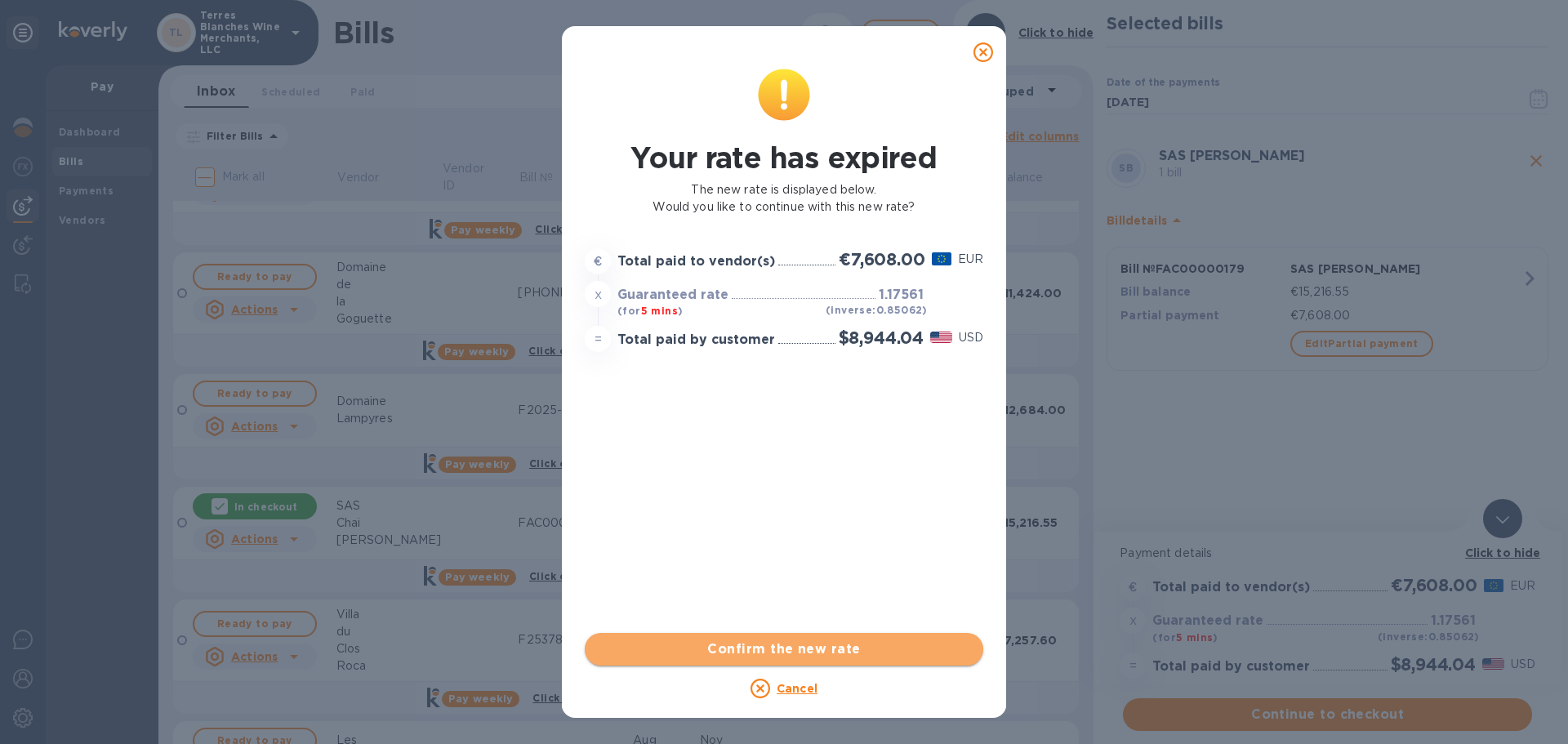
click at [818, 646] on span "Confirm the new rate" at bounding box center [784, 649] width 372 height 19
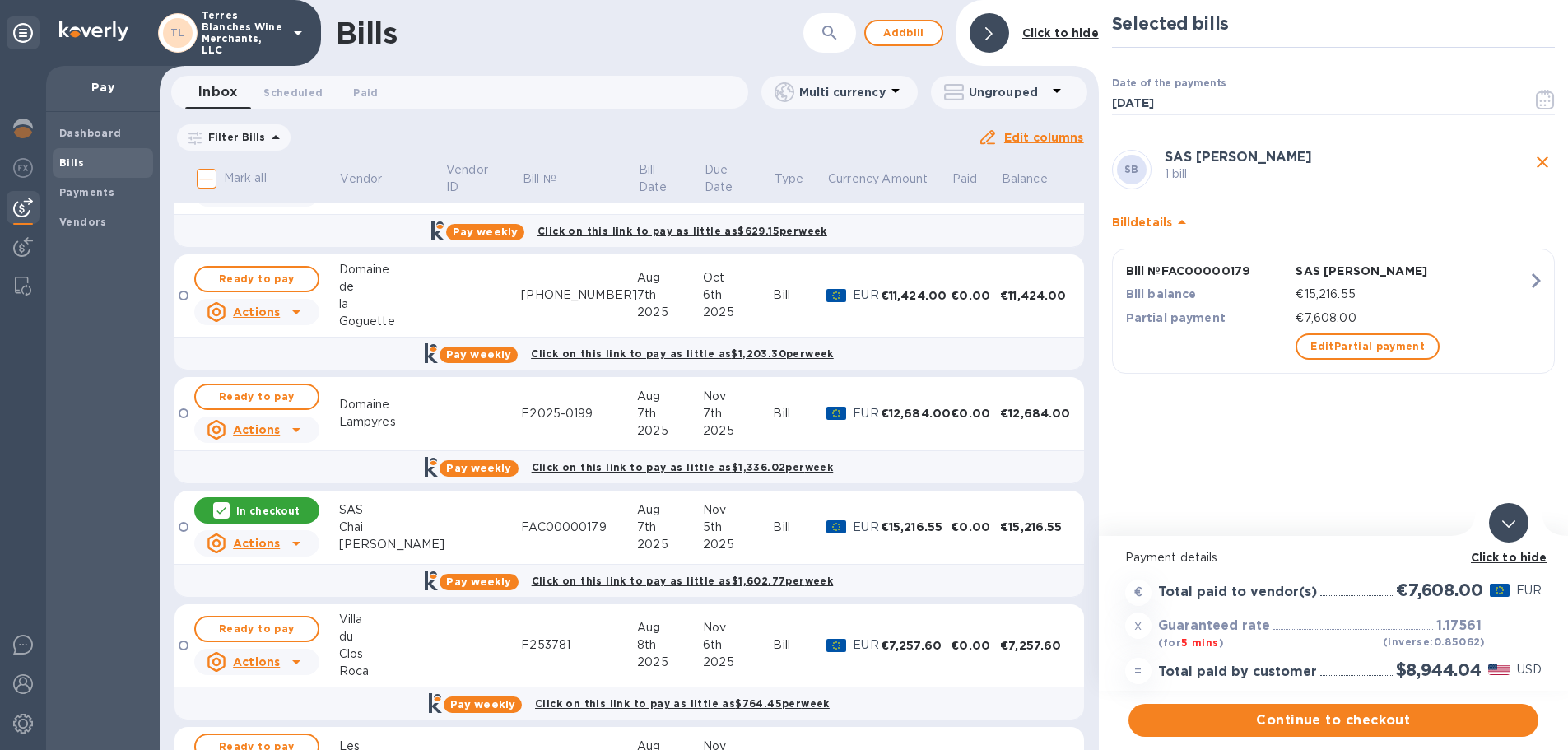
click at [1507, 561] on b "Click to hide" at bounding box center [1509, 557] width 76 height 14
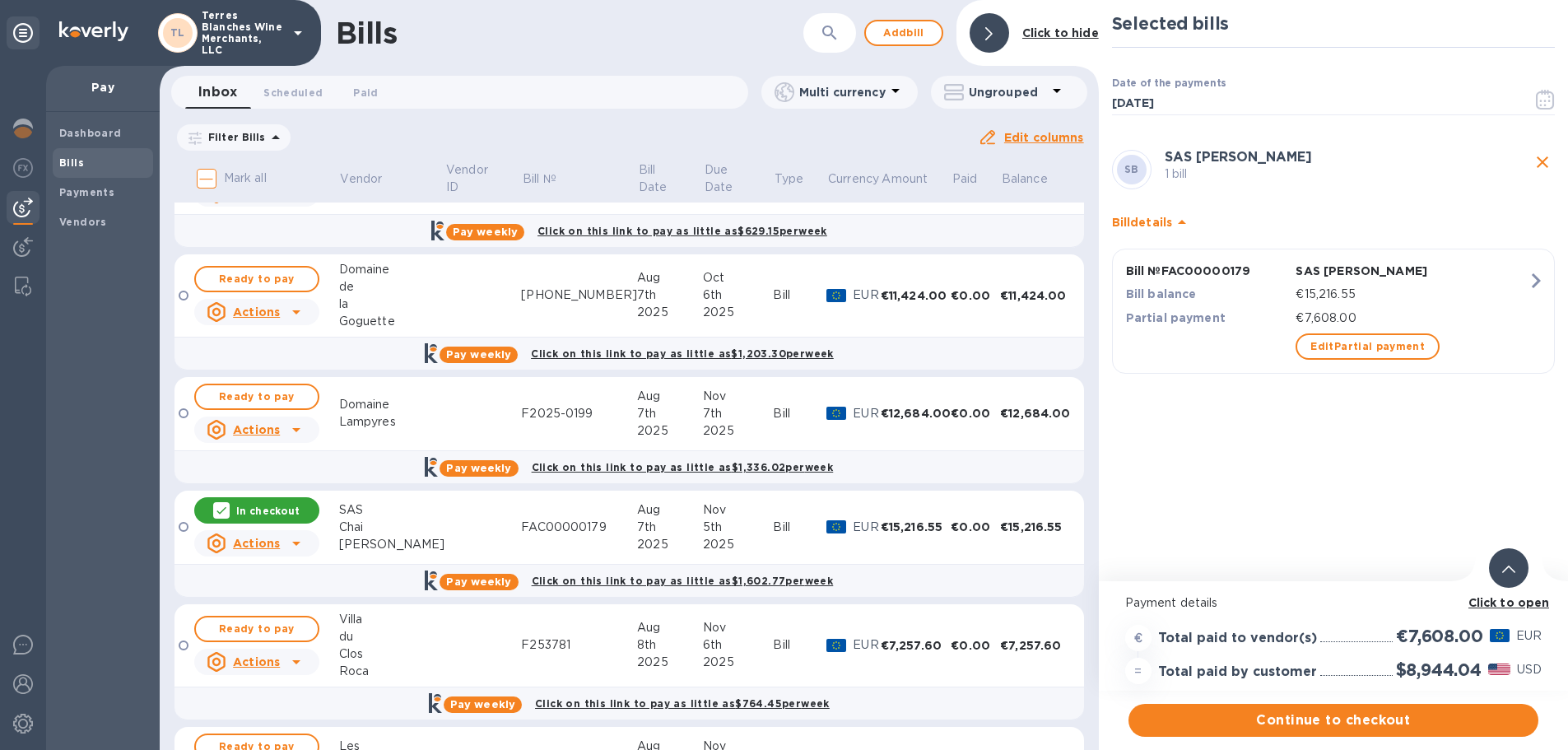
click at [1506, 558] on div at bounding box center [1509, 568] width 40 height 40
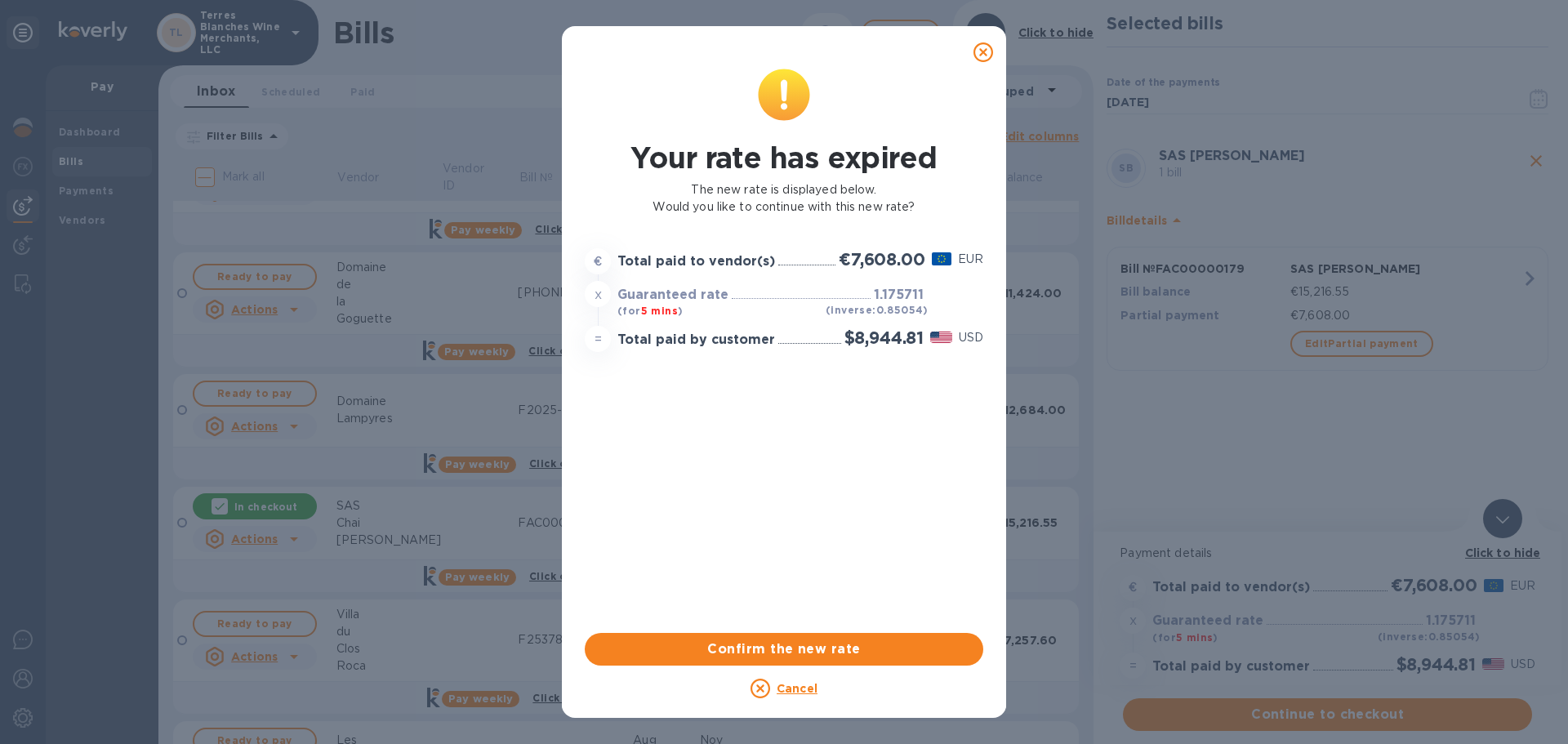
click at [817, 643] on span "Confirm the new rate" at bounding box center [784, 649] width 372 height 19
click at [797, 644] on span "Confirm the new rate" at bounding box center [784, 649] width 372 height 19
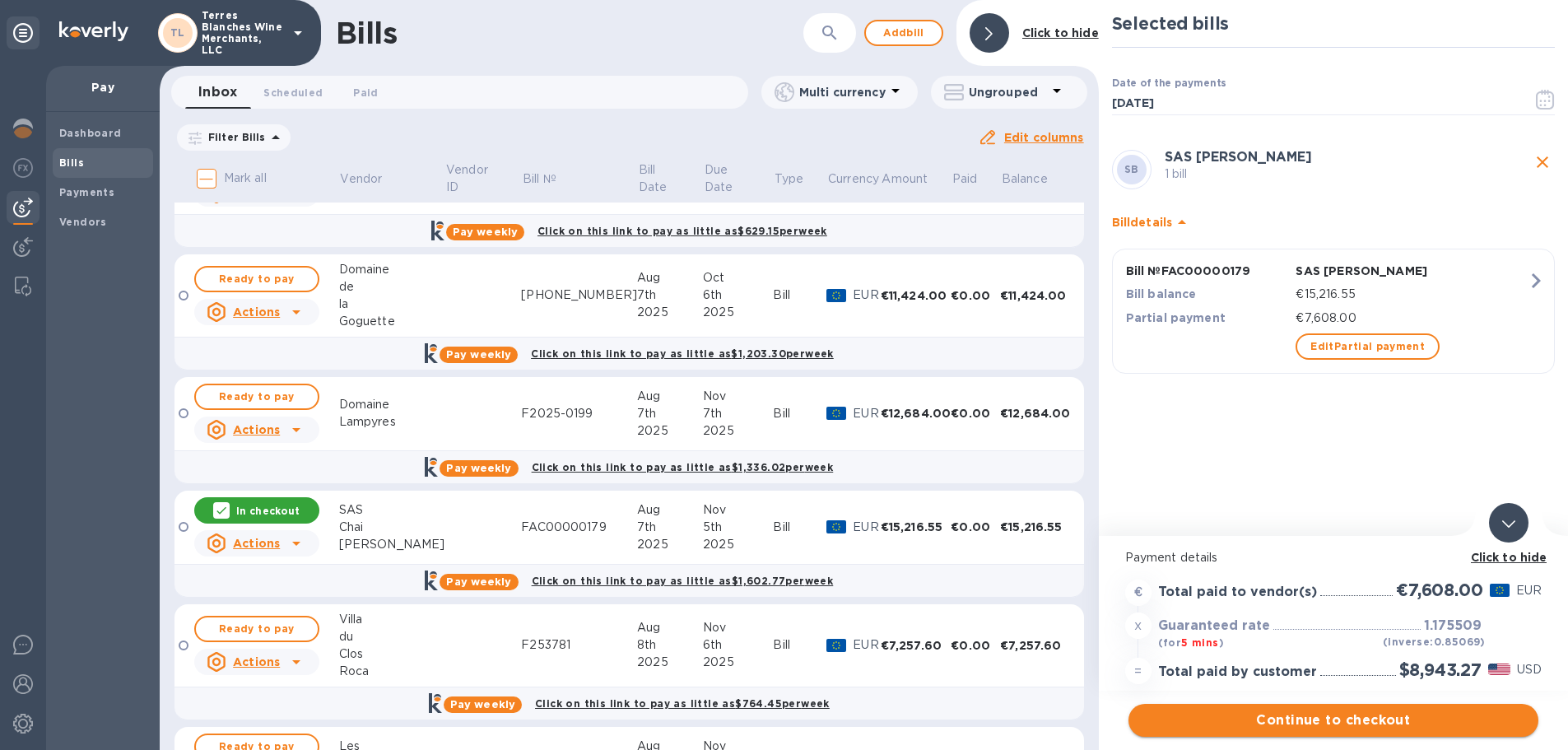
click at [1375, 721] on span "Continue to checkout" at bounding box center [1333, 719] width 384 height 20
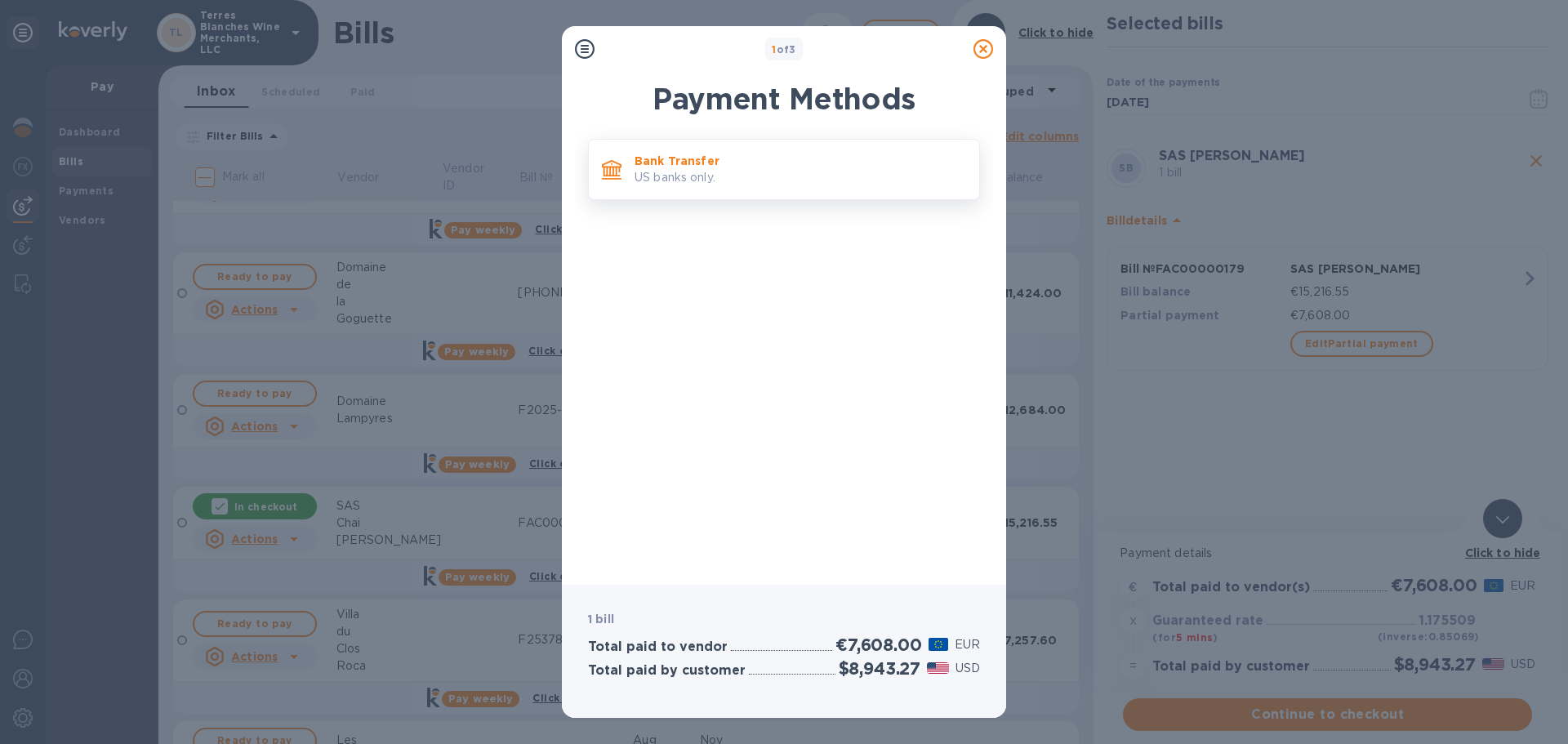
click at [709, 156] on p "Bank Transfer" at bounding box center [800, 160] width 332 height 16
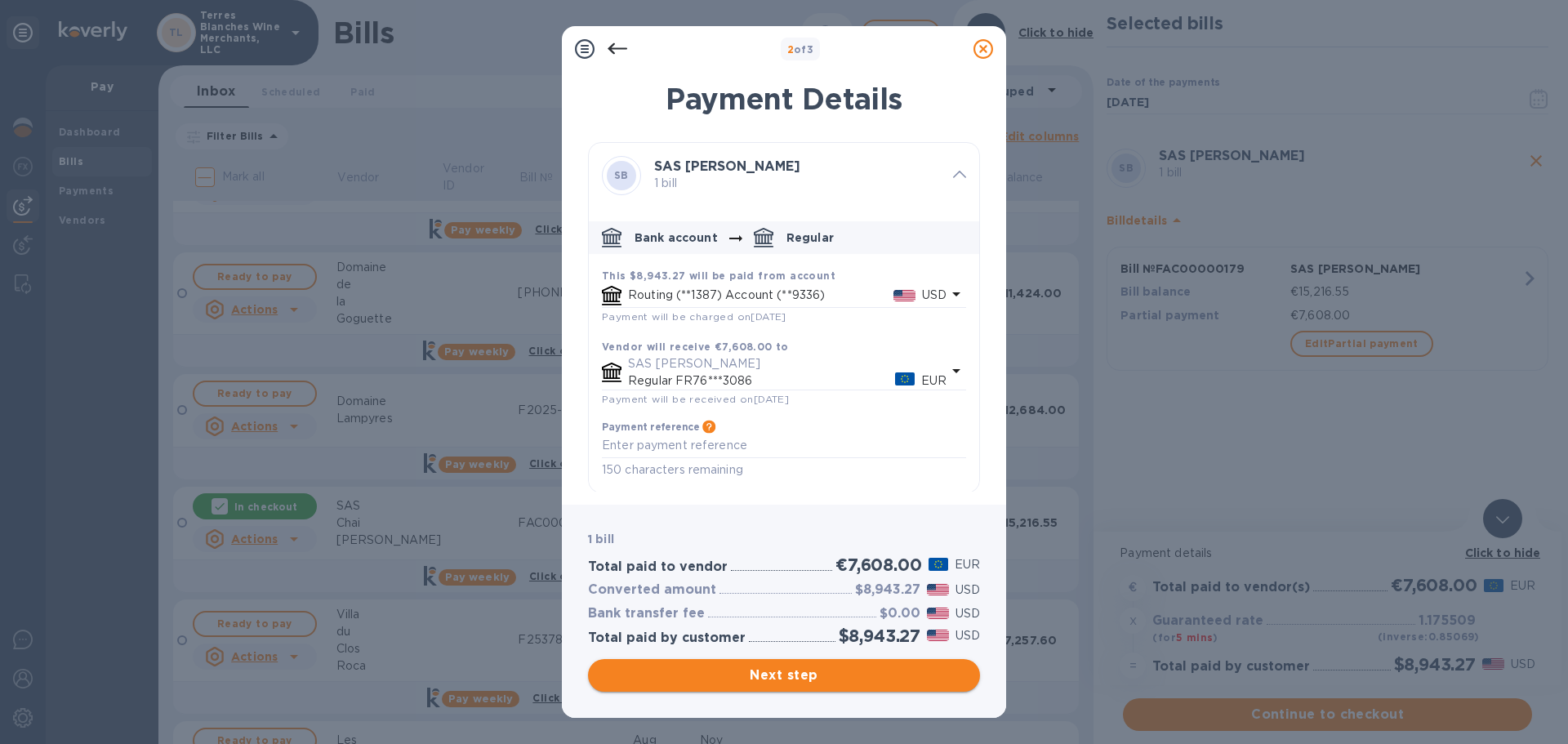
click at [793, 674] on span "Next step" at bounding box center [784, 675] width 366 height 19
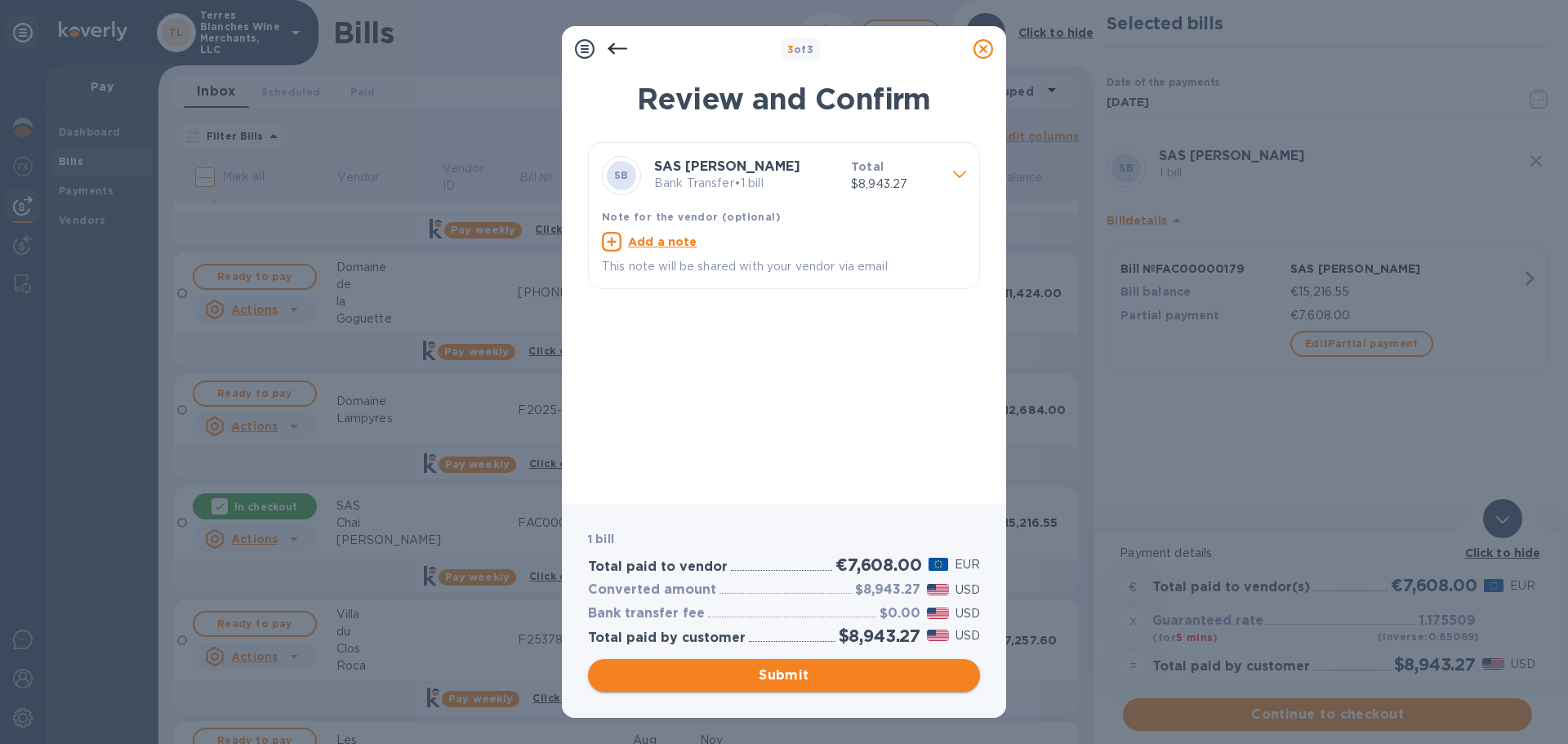
click at [791, 676] on span "Submit" at bounding box center [784, 675] width 366 height 19
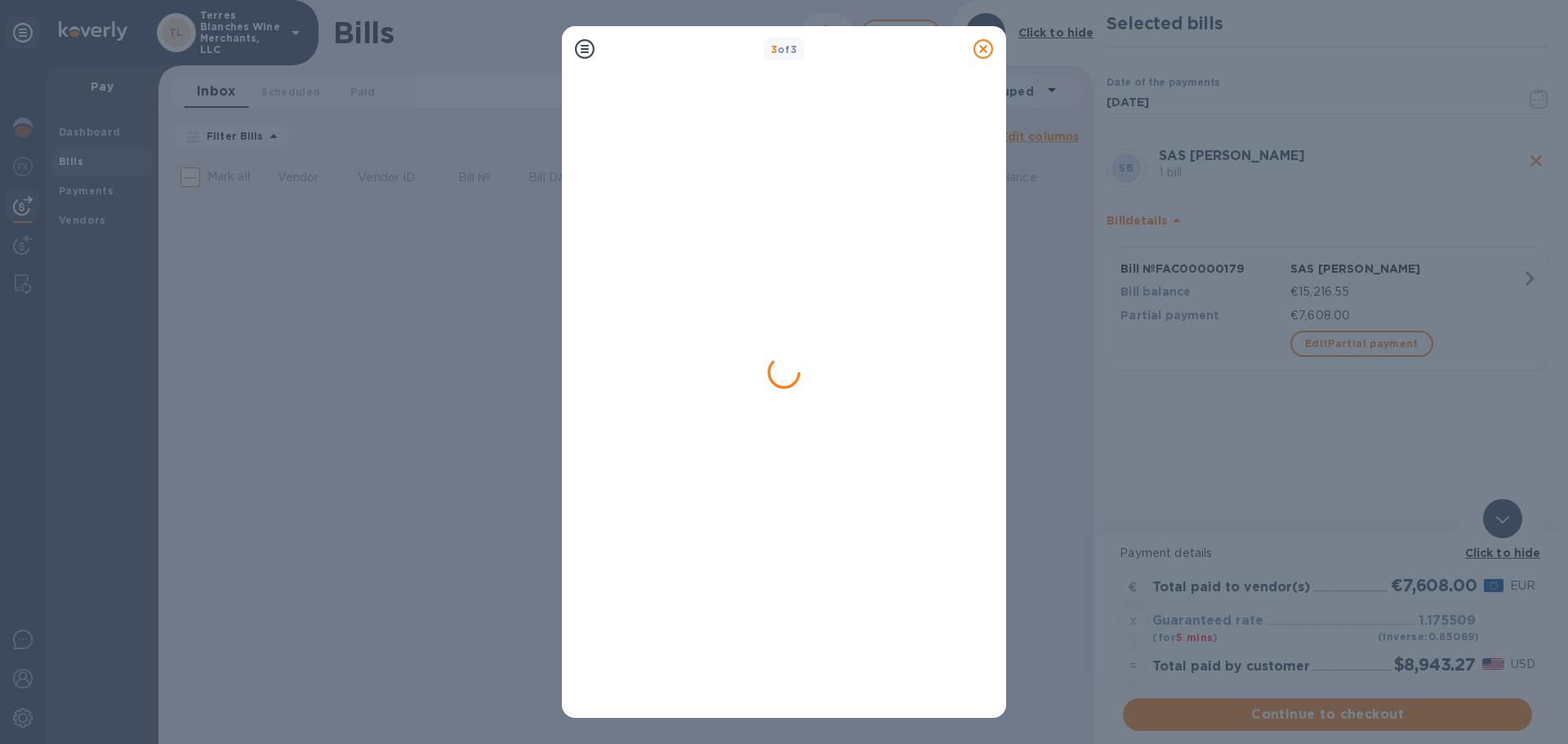
scroll to position [0, 0]
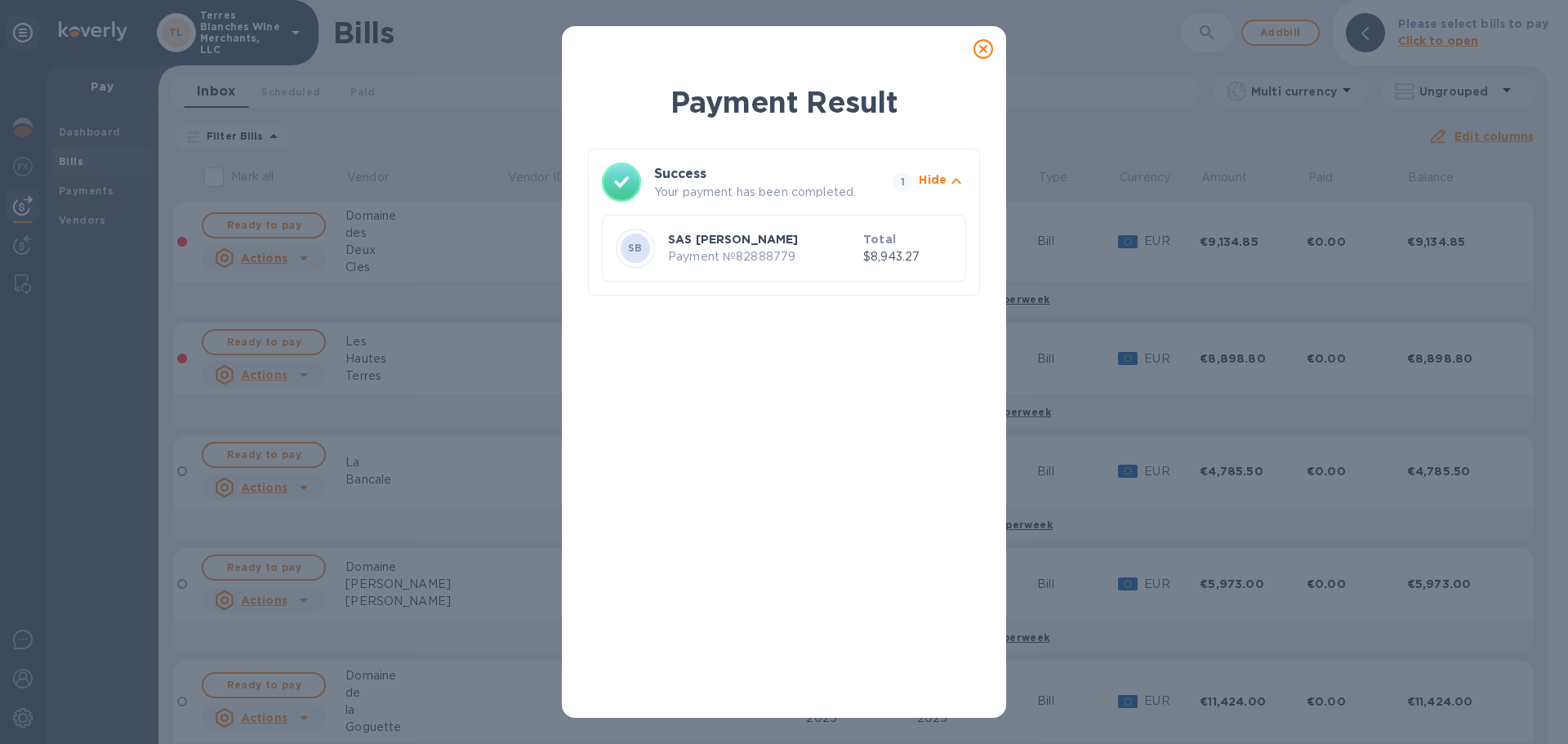
click at [977, 42] on icon at bounding box center [982, 49] width 19 height 19
